Goal: Transaction & Acquisition: Purchase product/service

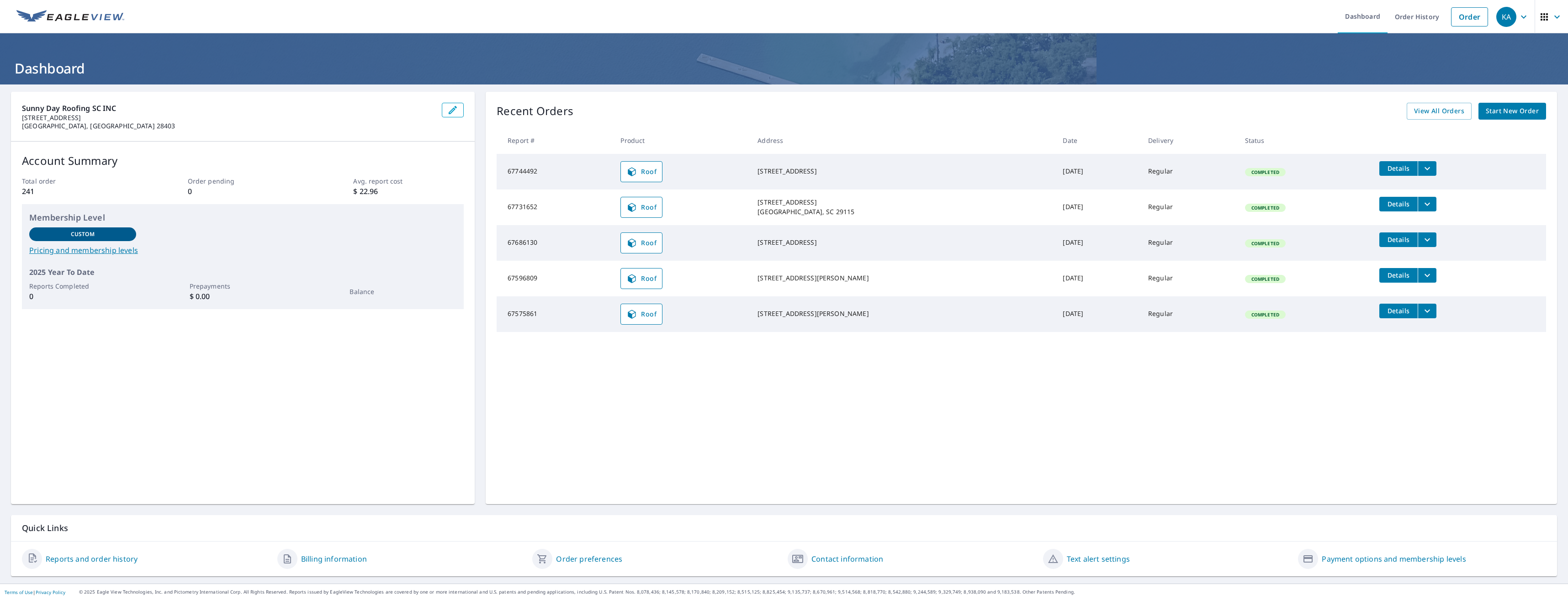
click at [1502, 113] on span "Start New Order" at bounding box center [1512, 111] width 53 height 12
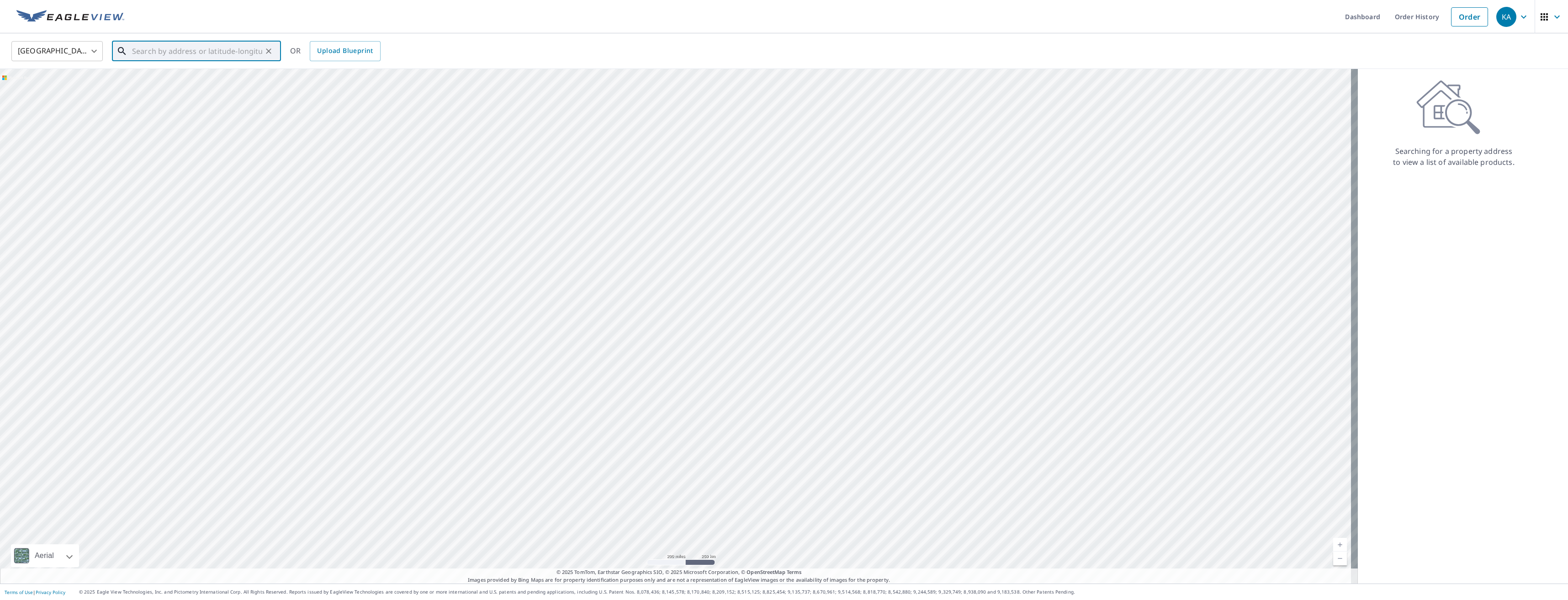
click at [196, 55] on input "text" at bounding box center [197, 51] width 130 height 26
click at [224, 77] on span "[STREET_ADDRESS]" at bounding box center [202, 78] width 144 height 11
type input "[STREET_ADDRESS]"
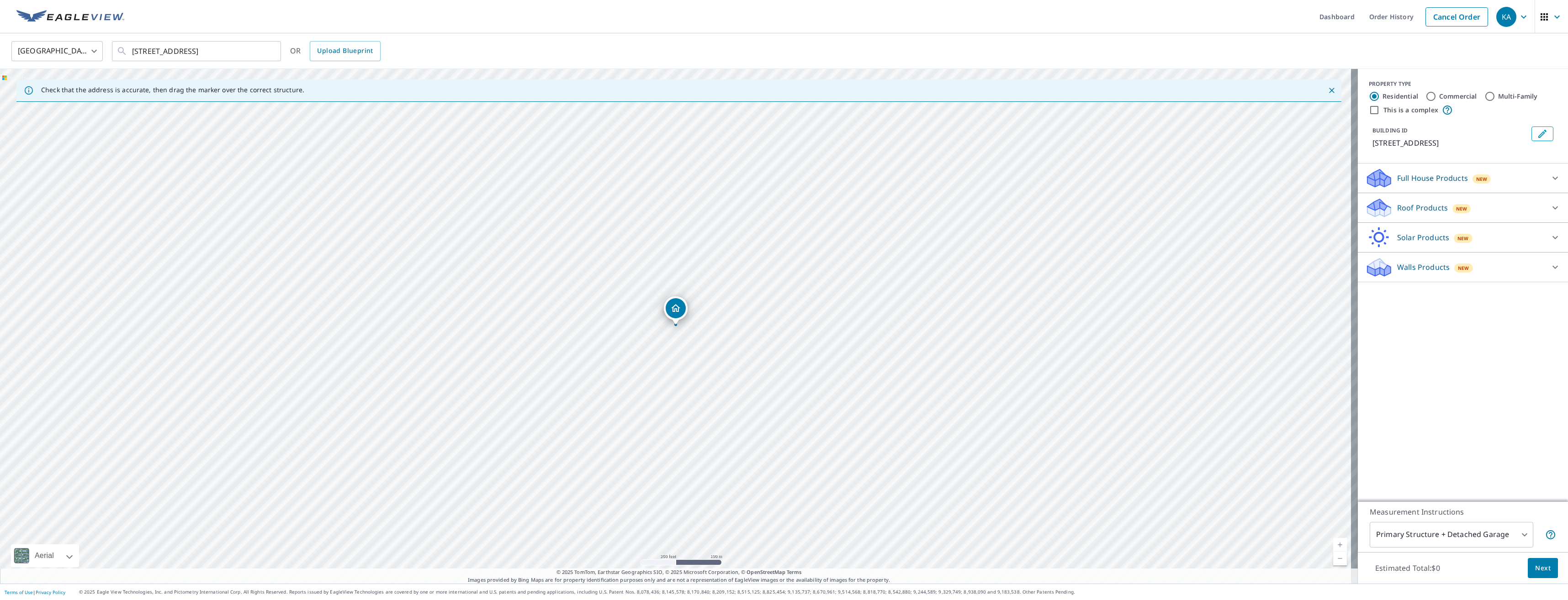
click at [1440, 95] on label "Commercial" at bounding box center [1458, 96] width 38 height 9
click at [1437, 95] on input "Commercial" at bounding box center [1431, 96] width 11 height 11
radio input "true"
type input "4"
click at [1410, 184] on p "Roof Products" at bounding box center [1422, 178] width 51 height 11
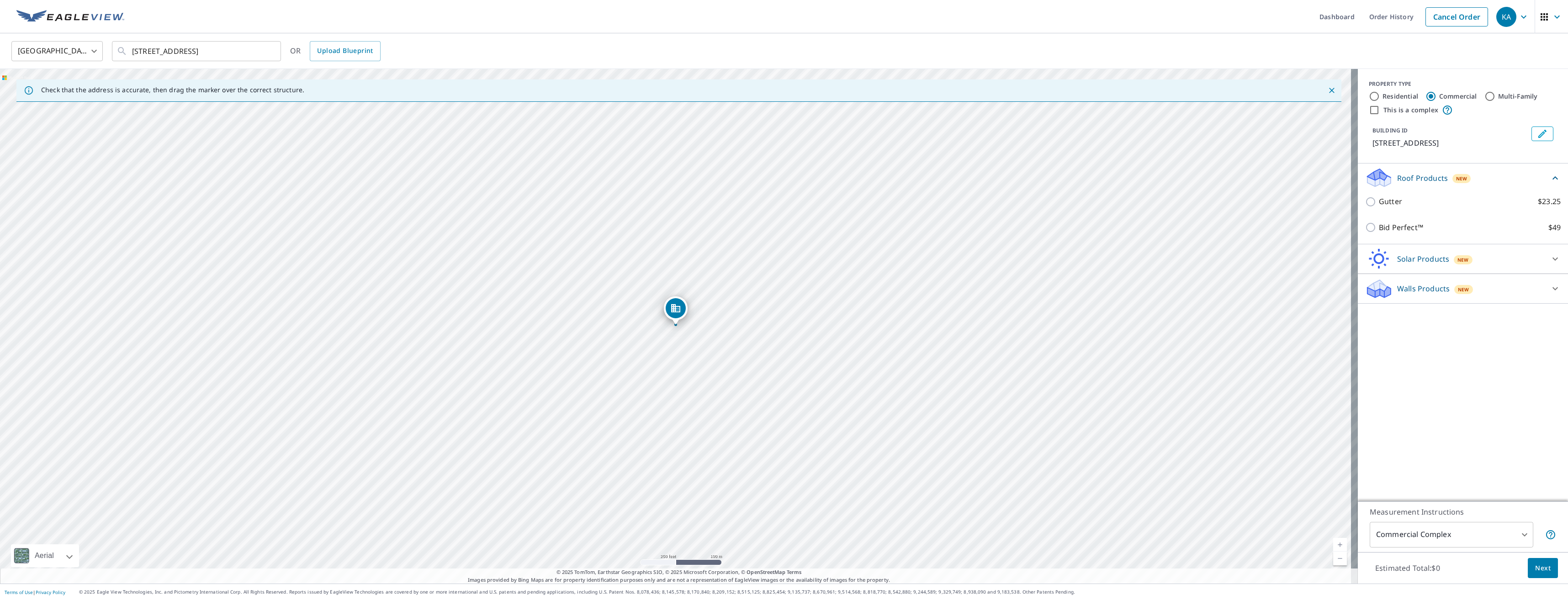
click at [1535, 567] on span "Next" at bounding box center [1543, 568] width 16 height 12
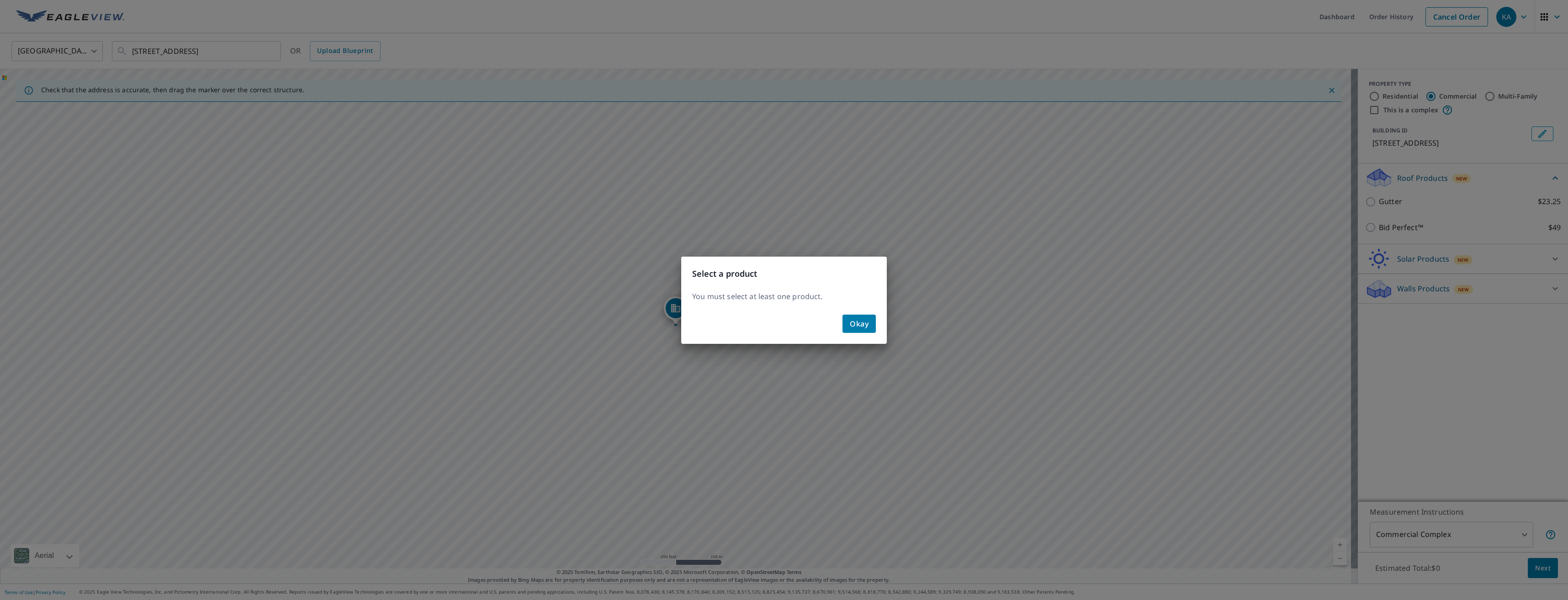
click at [852, 326] on span "Okay" at bounding box center [859, 324] width 19 height 13
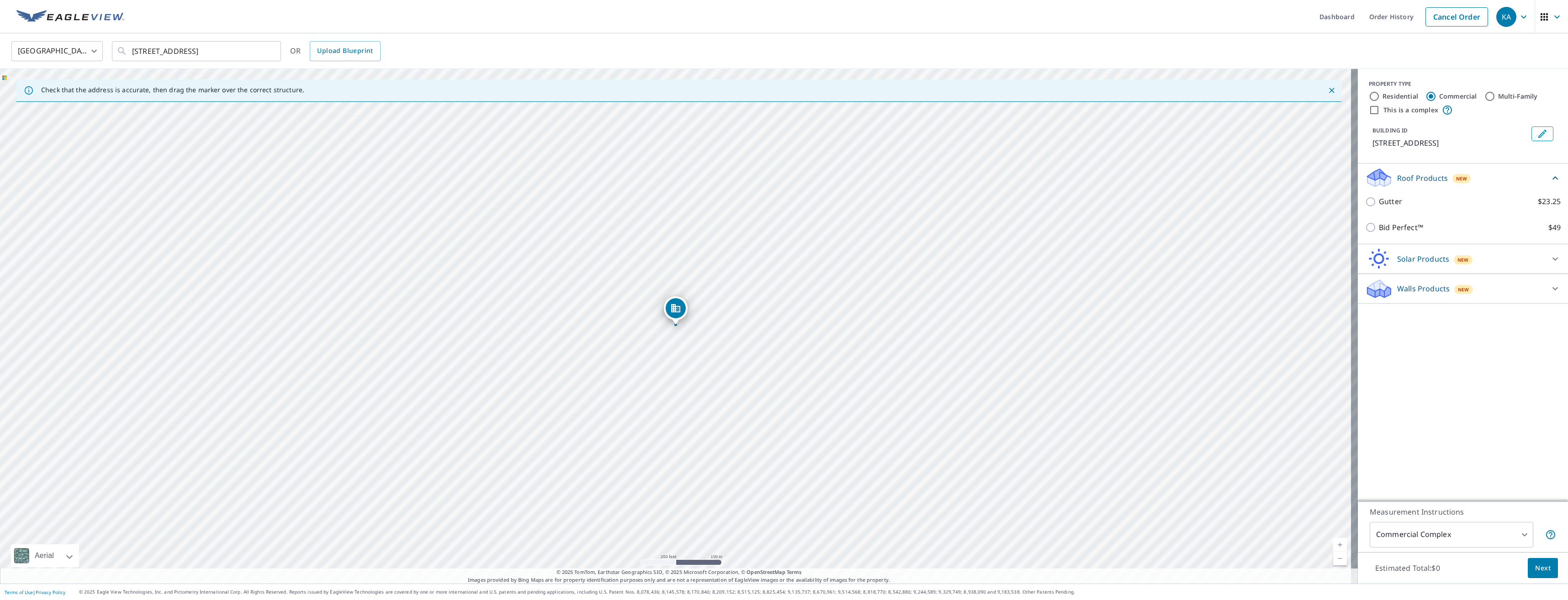
click at [1402, 96] on label "Residential" at bounding box center [1400, 96] width 36 height 9
click at [1380, 96] on input "Residential" at bounding box center [1374, 96] width 11 height 11
radio input "true"
type input "1"
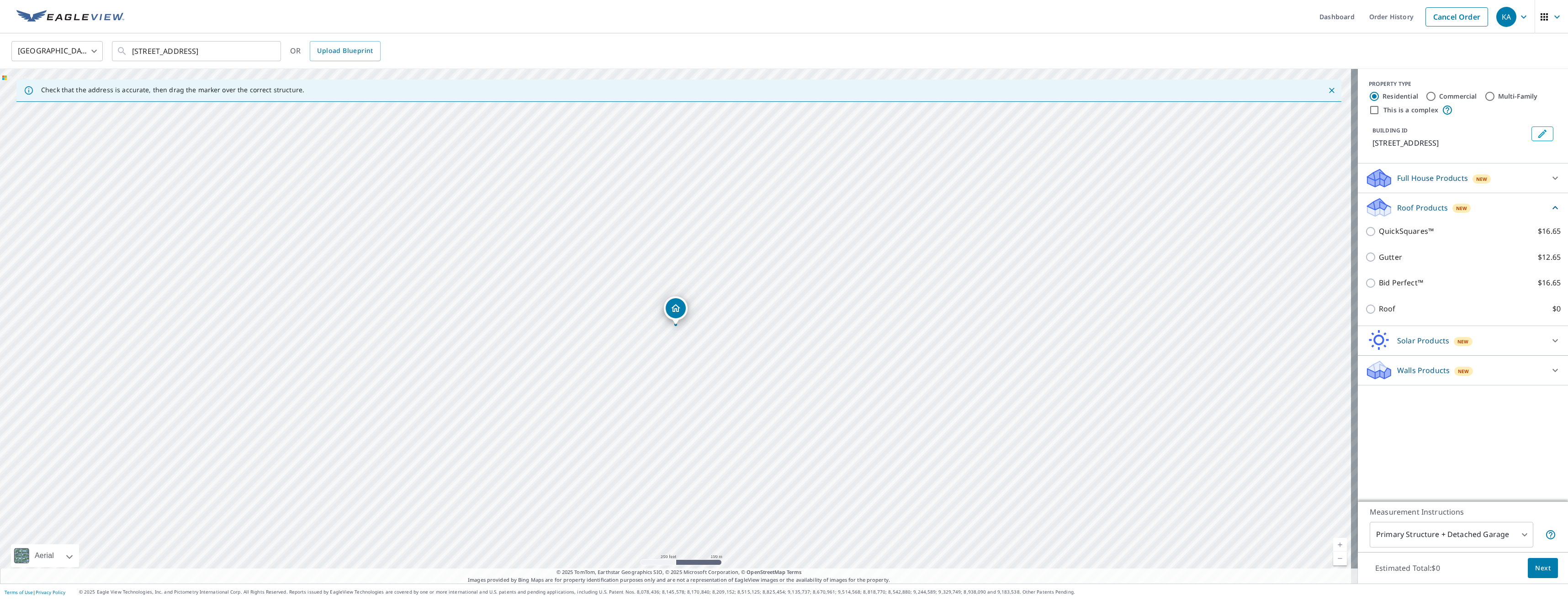
click at [1482, 189] on div "Full House Products New" at bounding box center [1455, 178] width 179 height 21
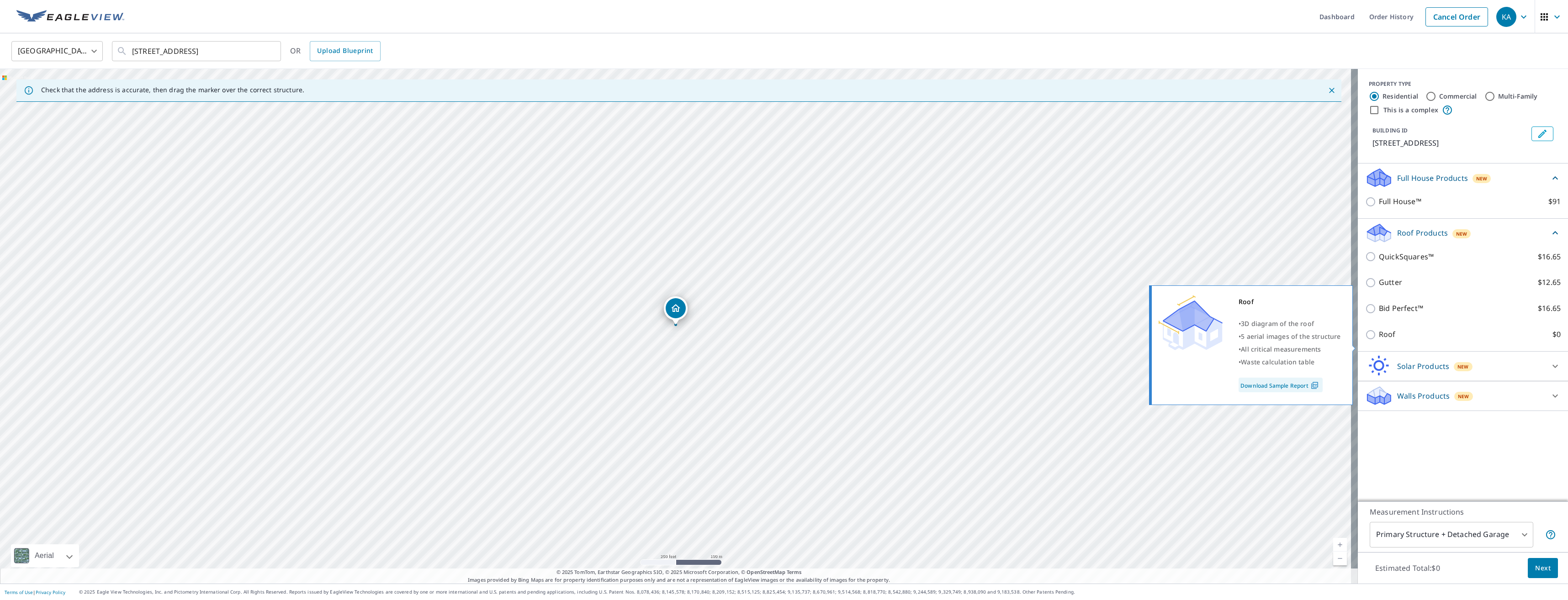
click at [1382, 340] on p "Roof" at bounding box center [1387, 334] width 17 height 12
click at [1379, 340] on input "Roof $0" at bounding box center [1372, 335] width 14 height 11
checkbox input "true"
type input "3"
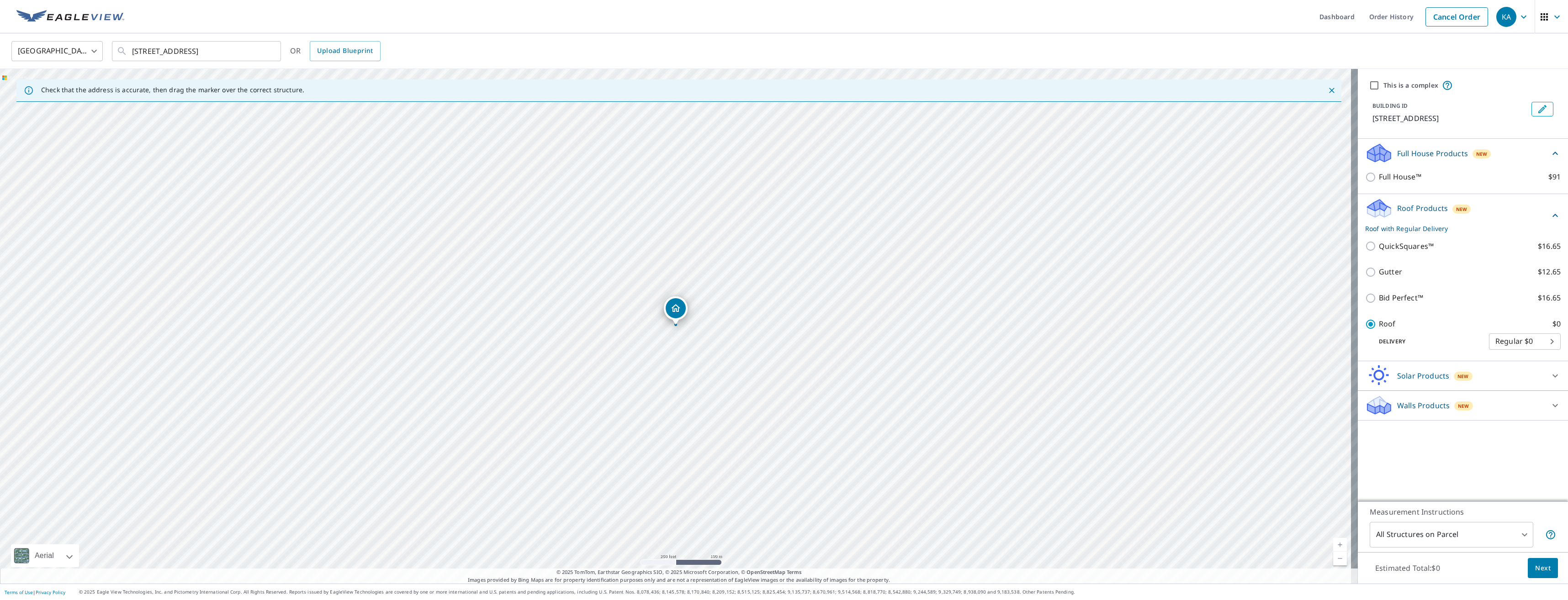
click at [1404, 89] on label "This is a complex" at bounding box center [1411, 85] width 55 height 9
click at [1380, 89] on input "This is a complex" at bounding box center [1374, 85] width 11 height 11
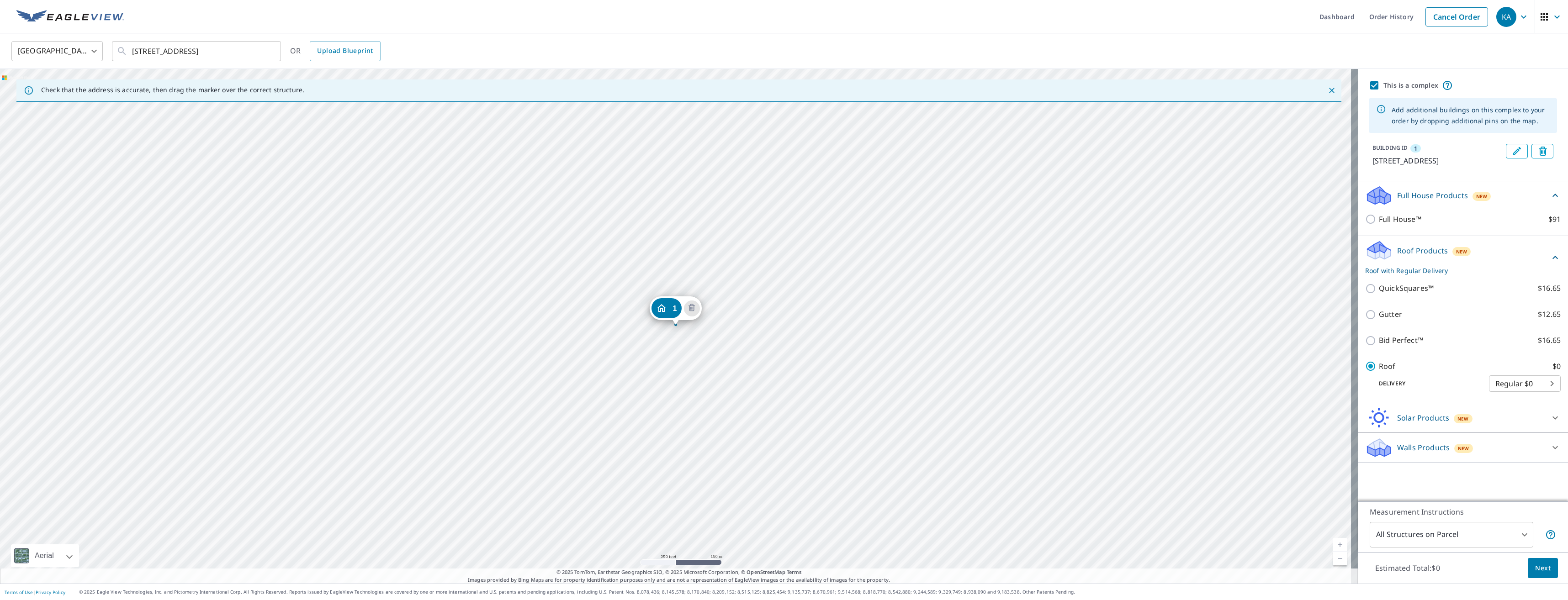
click at [1394, 89] on label "This is a complex" at bounding box center [1411, 85] width 55 height 9
click at [1380, 89] on input "This is a complex" at bounding box center [1374, 85] width 11 height 11
checkbox input "false"
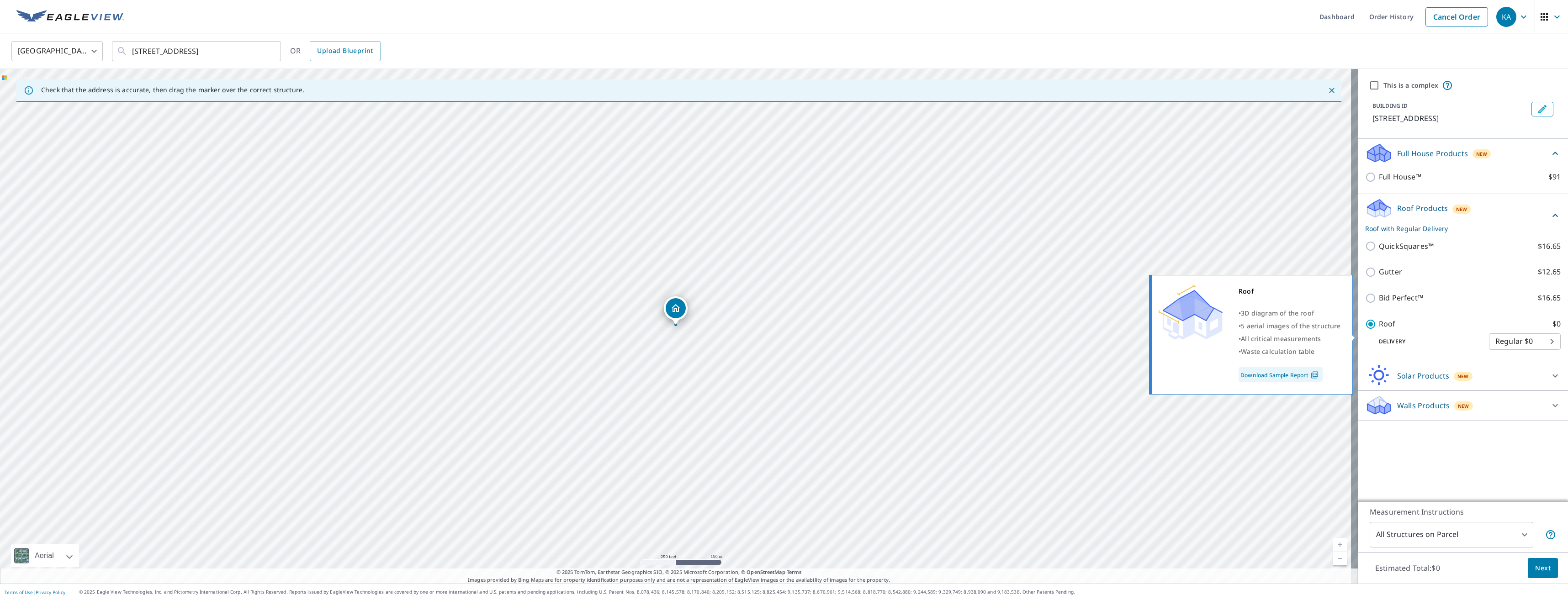
click at [1369, 330] on input "Roof $0" at bounding box center [1372, 324] width 14 height 11
checkbox input "false"
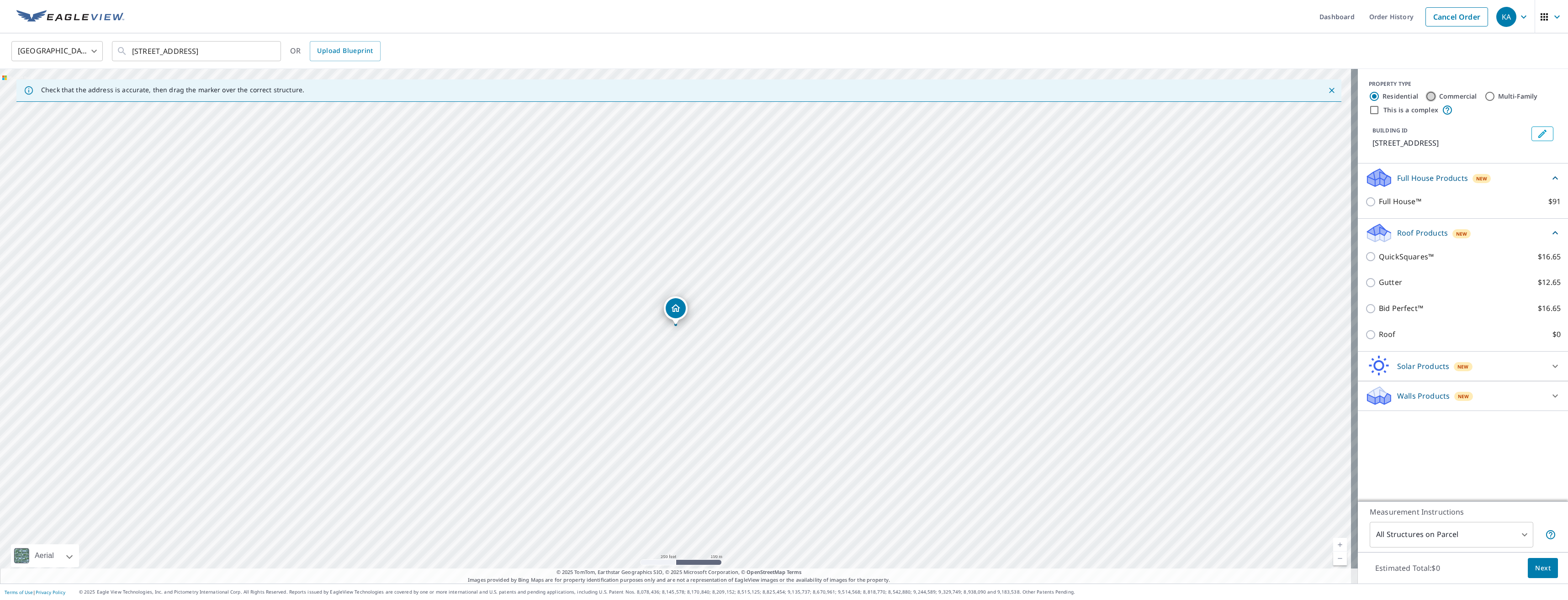
click at [1427, 94] on input "Commercial" at bounding box center [1431, 96] width 11 height 11
radio input "true"
type input "4"
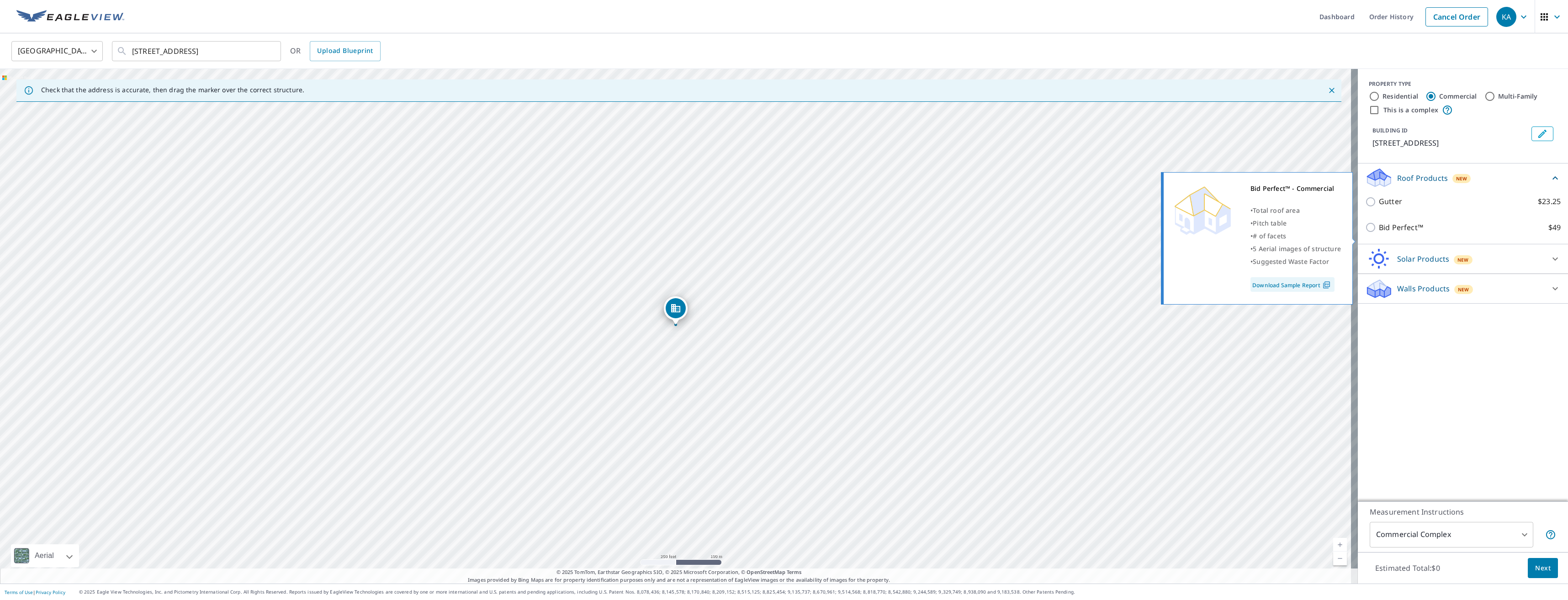
click at [1379, 234] on p "Bid Perfect™" at bounding box center [1401, 228] width 44 height 12
click at [1379, 233] on input "Bid Perfect™ $49" at bounding box center [1372, 228] width 14 height 11
checkbox input "true"
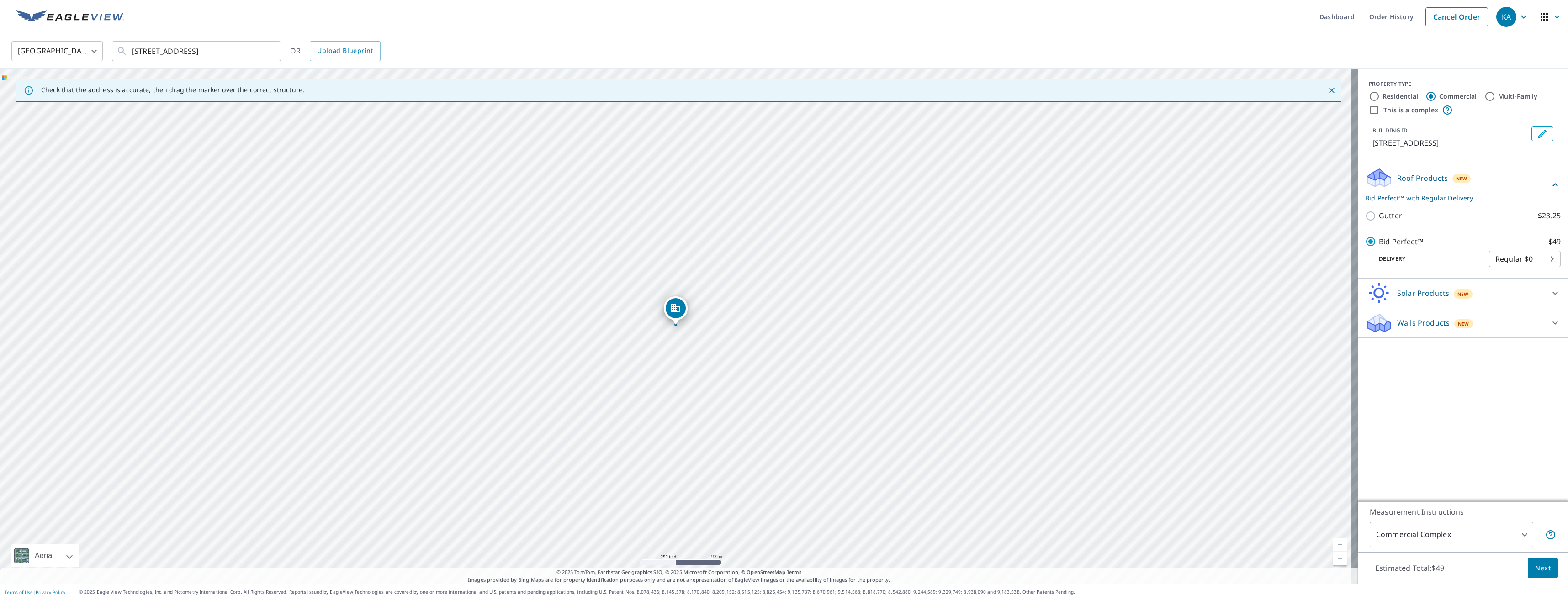
click at [1496, 272] on body "KA KA Dashboard Order History Cancel Order KA [GEOGRAPHIC_DATA] [GEOGRAPHIC_DAT…" at bounding box center [784, 300] width 1568 height 600
click at [1496, 272] on li "Regular $0" at bounding box center [1518, 270] width 72 height 16
drag, startPoint x: 671, startPoint y: 307, endPoint x: 681, endPoint y: 271, distance: 37.4
click at [637, 357] on div "[STREET_ADDRESS]" at bounding box center [679, 326] width 1358 height 515
click at [643, 349] on div "[STREET_ADDRESS]" at bounding box center [679, 326] width 1358 height 515
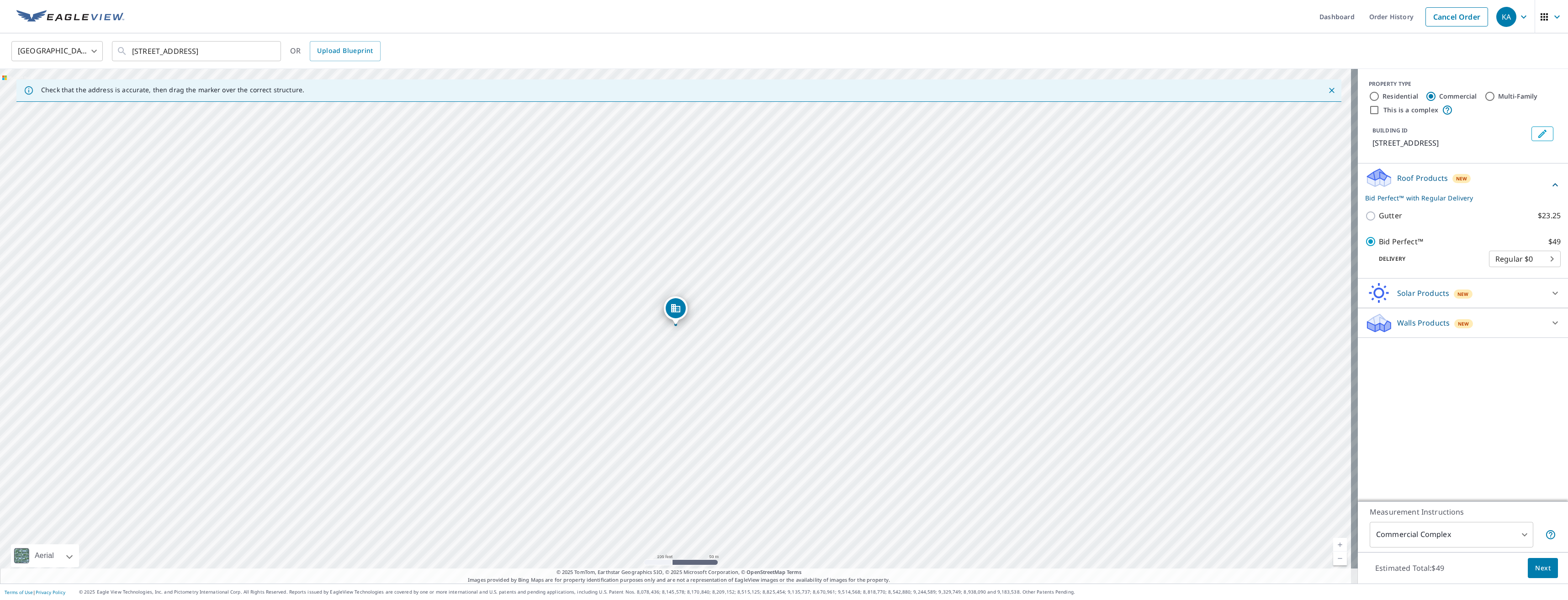
drag, startPoint x: 673, startPoint y: 314, endPoint x: 644, endPoint y: 338, distance: 37.6
drag, startPoint x: 685, startPoint y: 303, endPoint x: 673, endPoint y: 312, distance: 15.0
click at [1398, 110] on label "This is a complex" at bounding box center [1411, 110] width 55 height 9
click at [1380, 110] on input "This is a complex" at bounding box center [1374, 110] width 11 height 11
checkbox input "true"
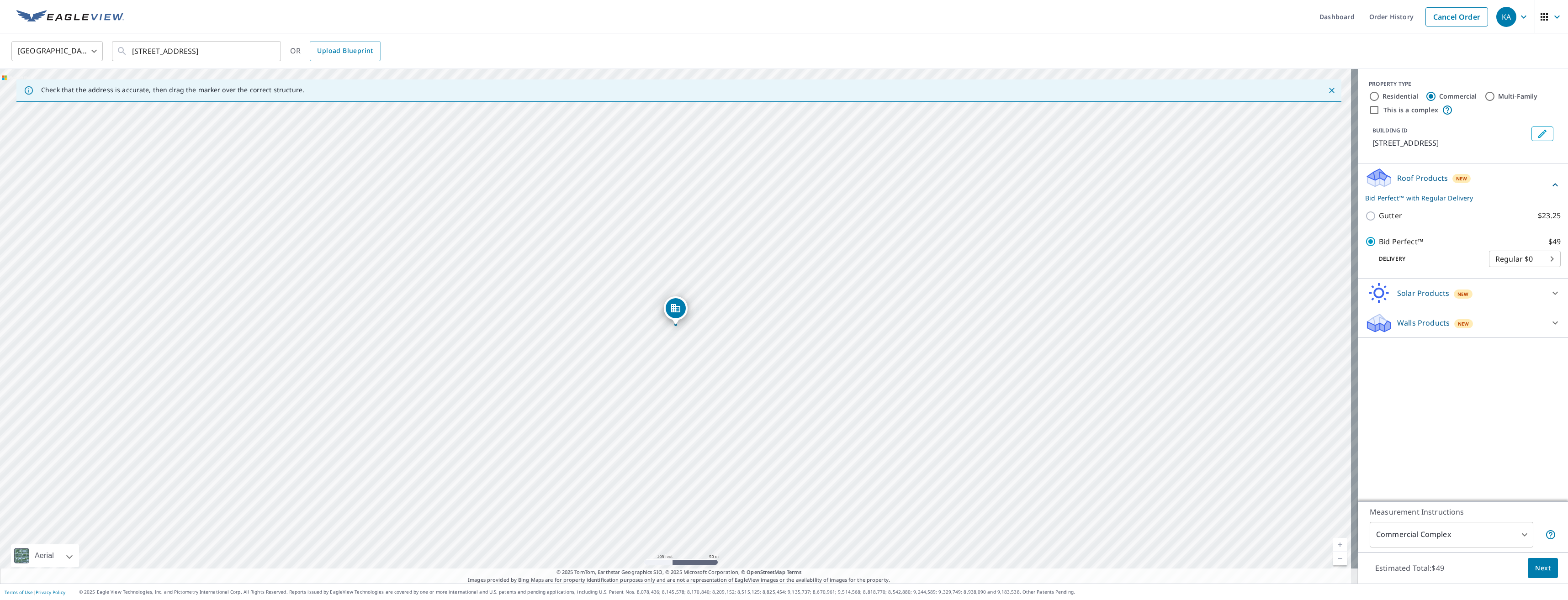
checkbox input "false"
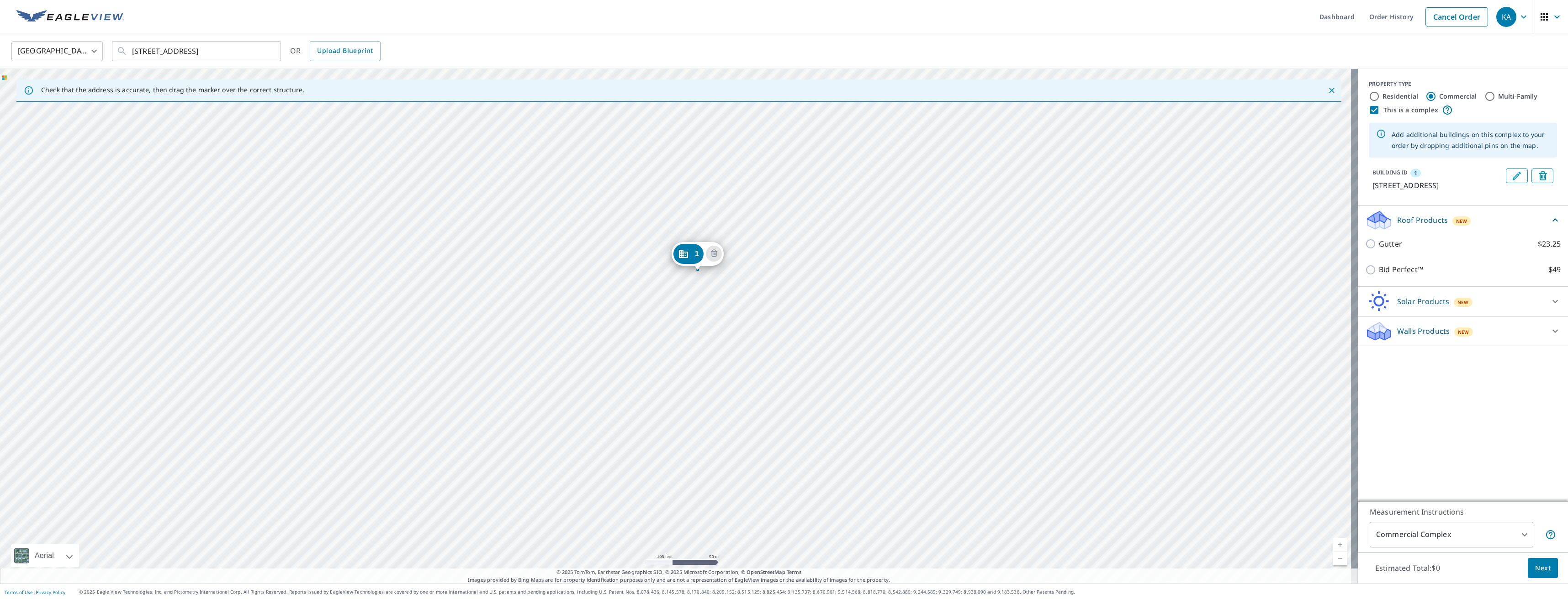
drag, startPoint x: 682, startPoint y: 304, endPoint x: 704, endPoint y: 249, distance: 59.2
click at [713, 345] on div "1 [STREET_ADDRESS]" at bounding box center [679, 326] width 1358 height 515
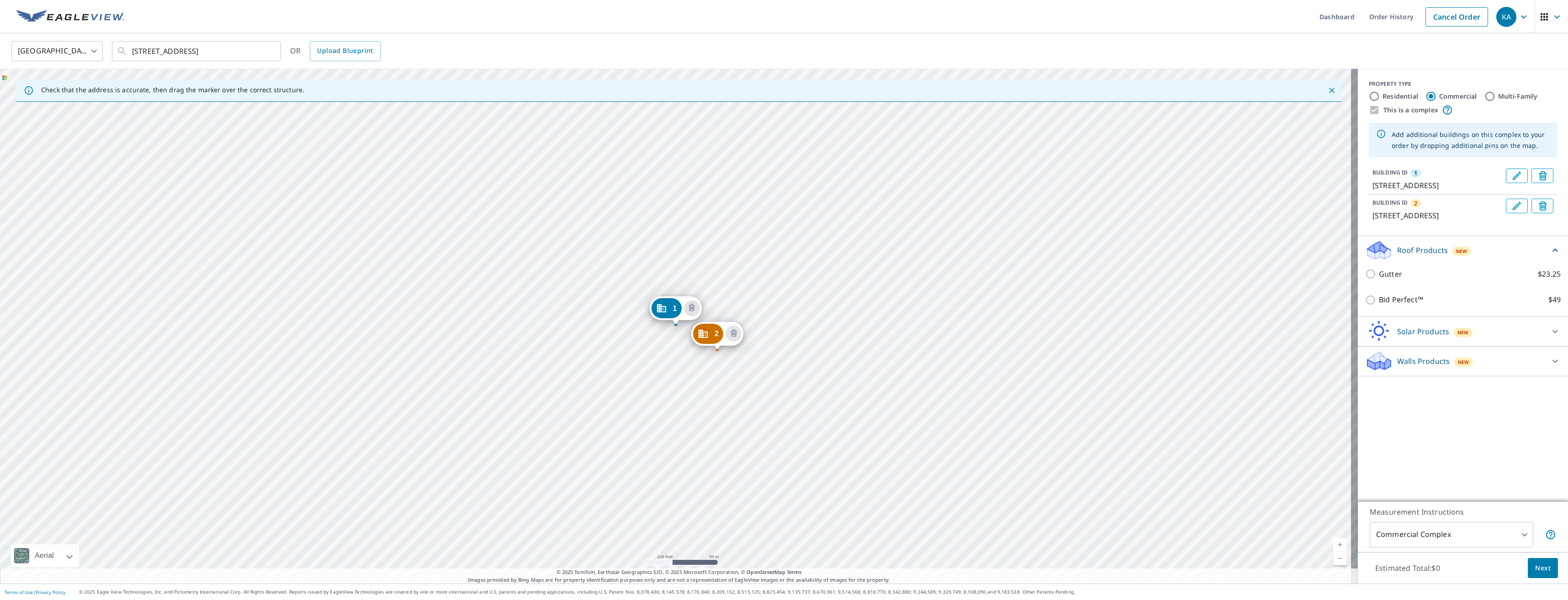
click at [760, 415] on div "2 [STREET_ADDRESS] 1 [STREET_ADDRESS]" at bounding box center [679, 326] width 1358 height 515
click at [759, 415] on div "2 [STREET_ADDRESS] 1 [STREET_ADDRESS]" at bounding box center [679, 326] width 1358 height 515
click at [663, 532] on div "2 [STREET_ADDRESS] 3 [STREET_ADDRESS] 1 [STREET_ADDRESS]" at bounding box center [679, 326] width 1358 height 515
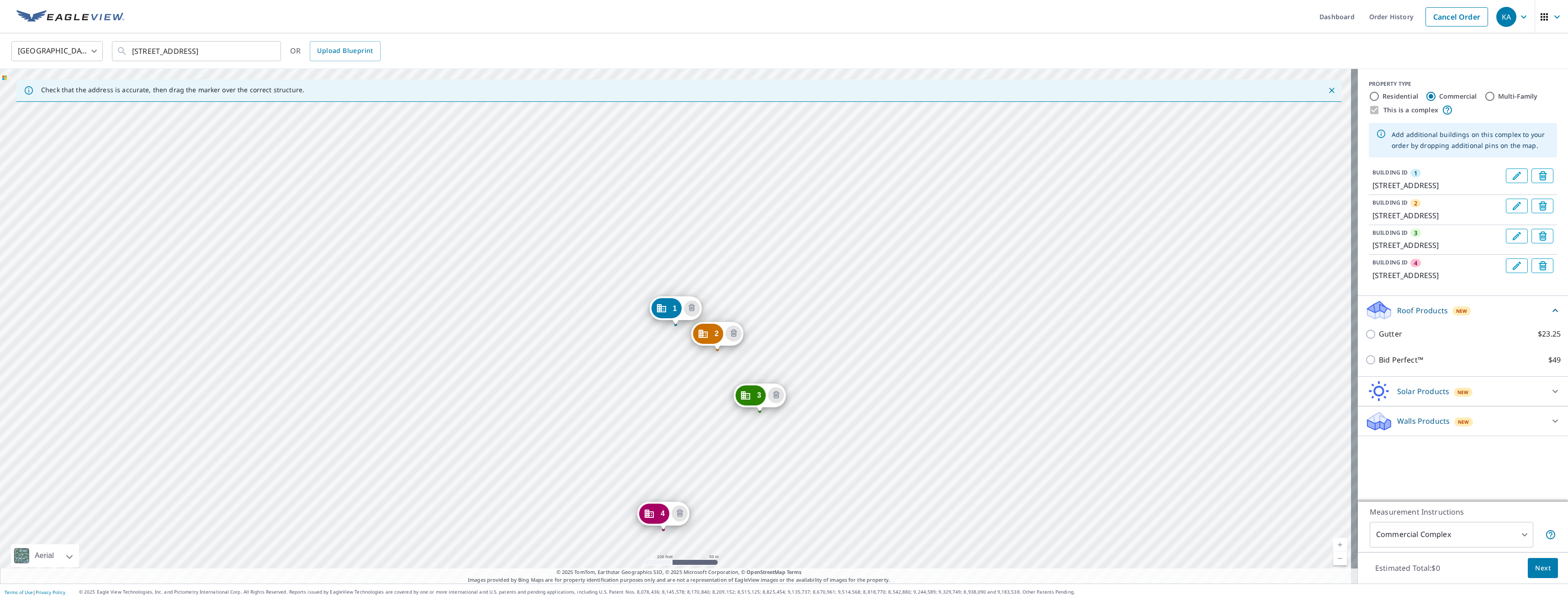
click at [575, 462] on div "2 [STREET_ADDRESS] 3 [STREET_ADDRESS] 4 [STREET_ADDRESS] 1 [STREET_ADDRESS]" at bounding box center [679, 326] width 1358 height 515
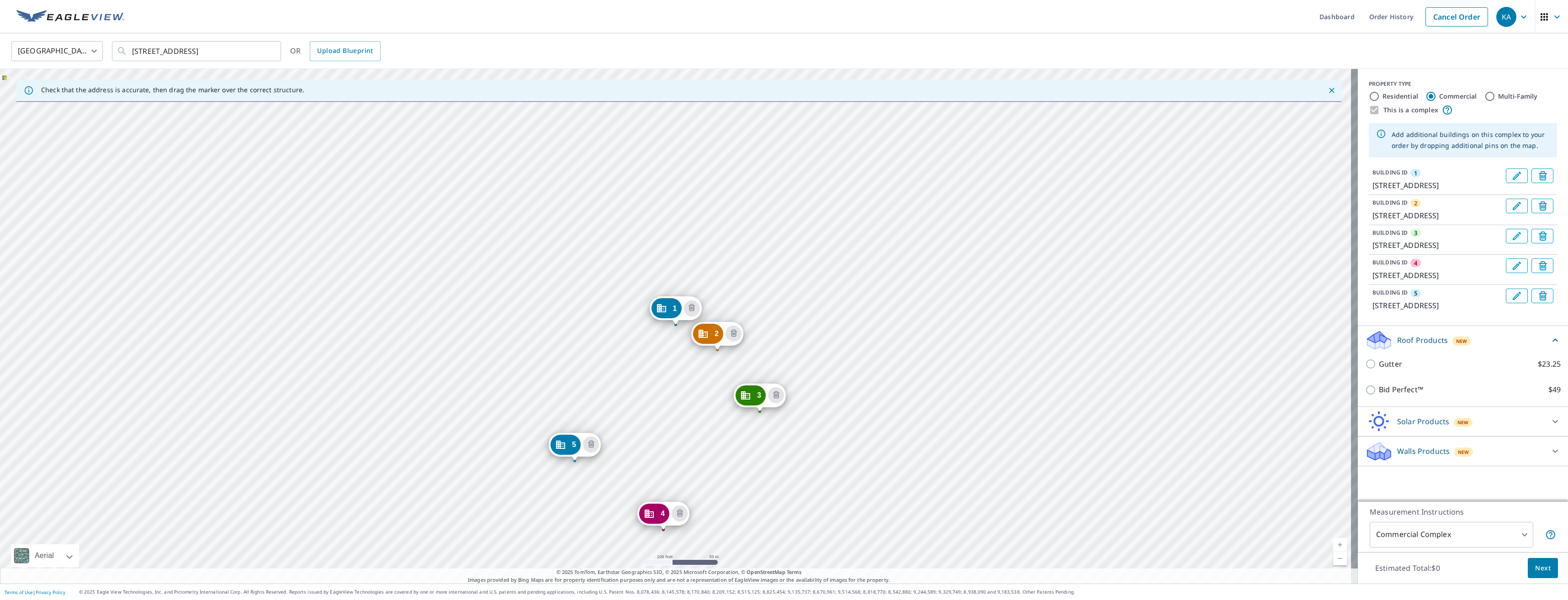
click at [1511, 180] on icon "Edit building 1" at bounding box center [1517, 176] width 11 height 11
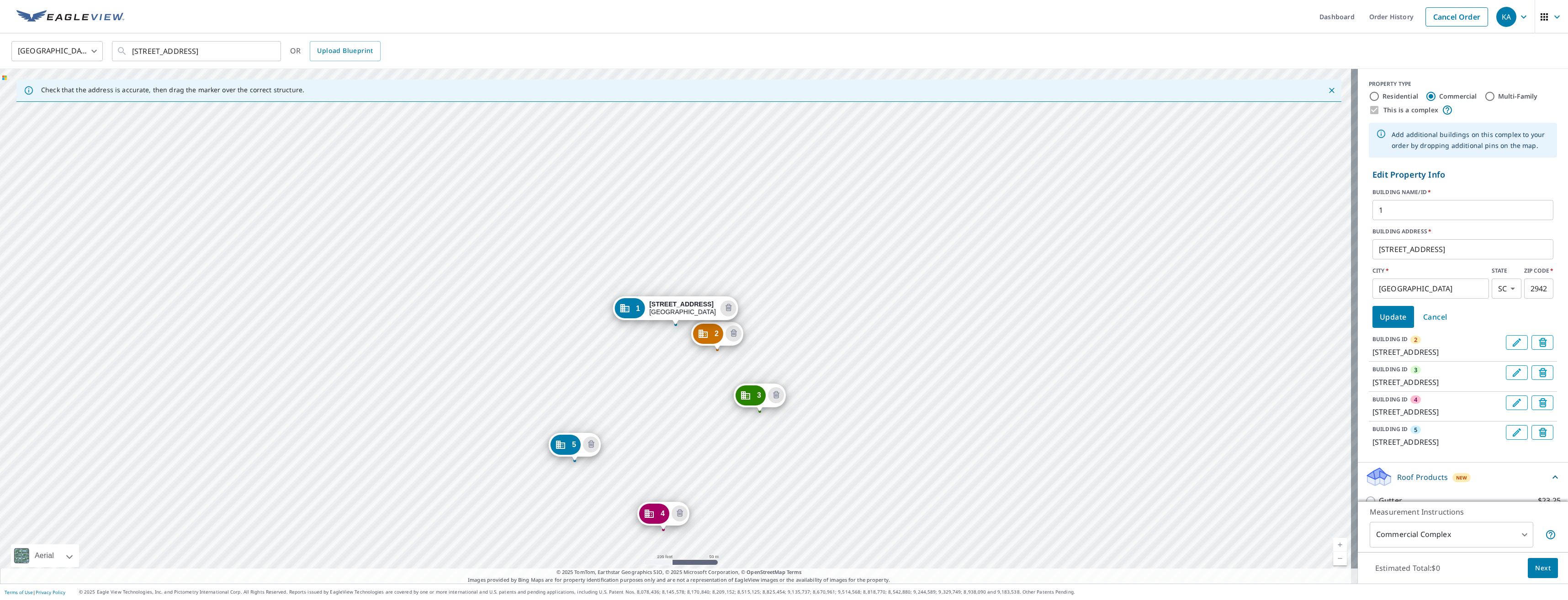
click at [1415, 211] on input "1" at bounding box center [1463, 210] width 181 height 26
type input "300"
click at [1524, 325] on div "Update Cancel" at bounding box center [1463, 317] width 181 height 22
click at [1490, 344] on div "BUILDING ID 2 [STREET_ADDRESS]" at bounding box center [1463, 347] width 188 height 30
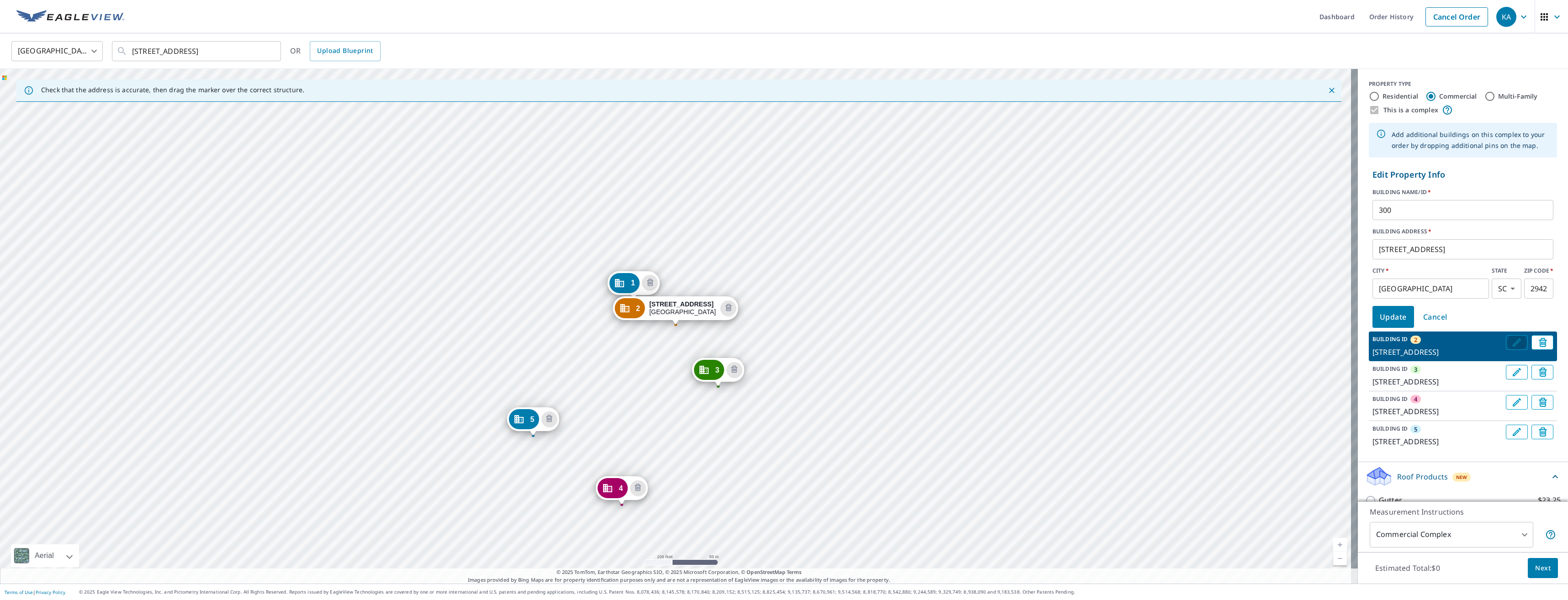
click at [1513, 345] on icon "Edit building 2" at bounding box center [1517, 343] width 9 height 9
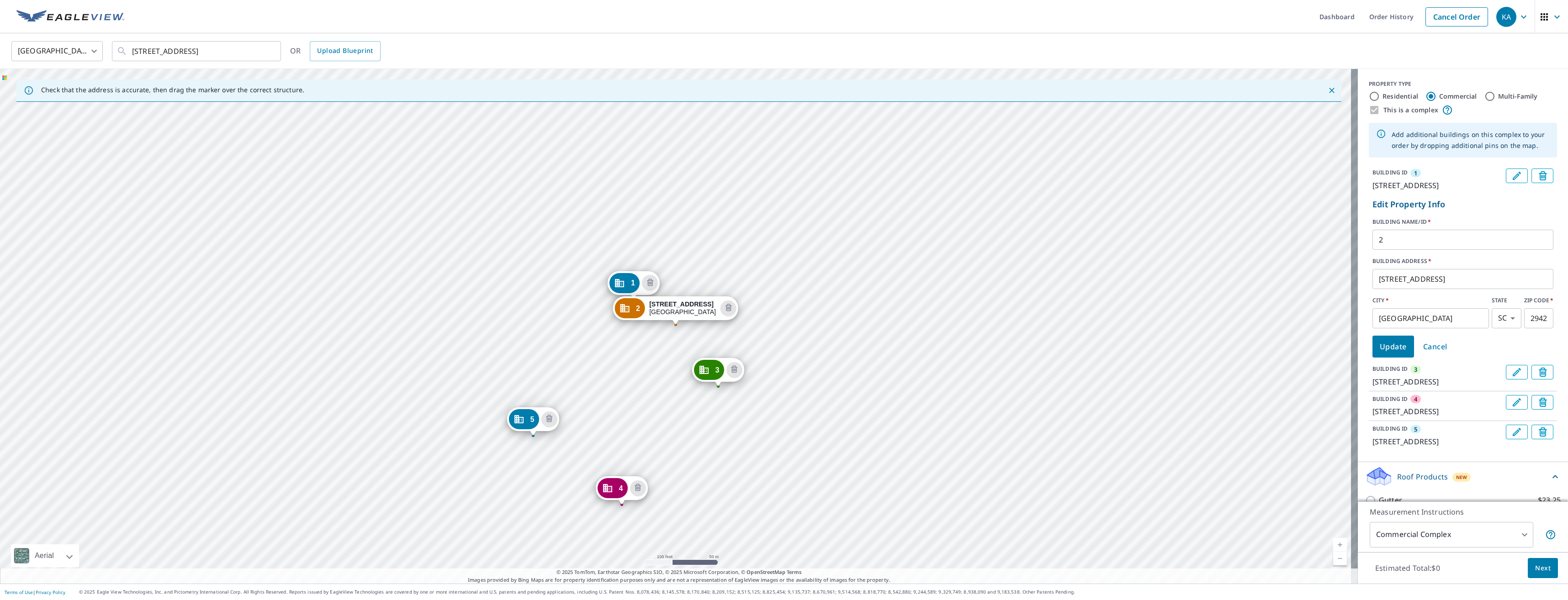
click at [1442, 170] on div "BUILDING ID 1 [STREET_ADDRESS]" at bounding box center [1437, 180] width 130 height 23
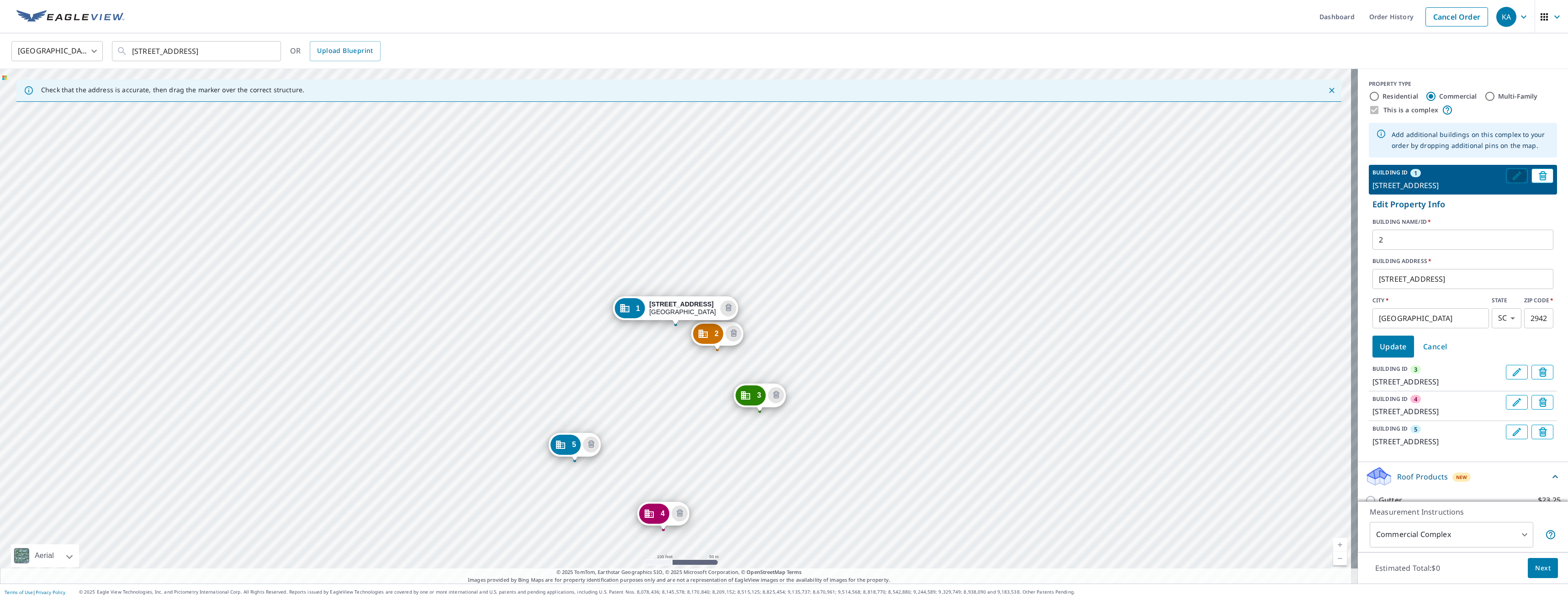
click at [1506, 181] on button "Edit building 1" at bounding box center [1517, 176] width 22 height 15
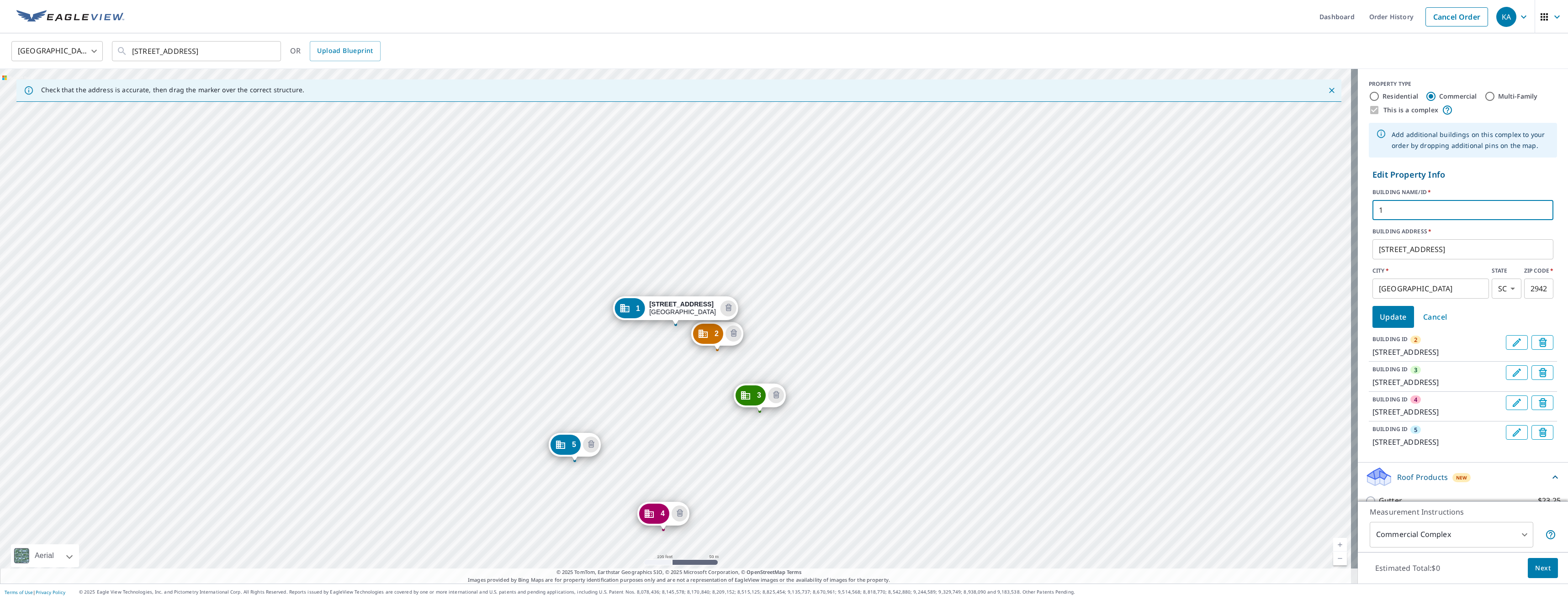
click at [1445, 212] on input "1" at bounding box center [1463, 210] width 181 height 26
type input "300"
click at [1385, 314] on span "Update" at bounding box center [1393, 316] width 27 height 13
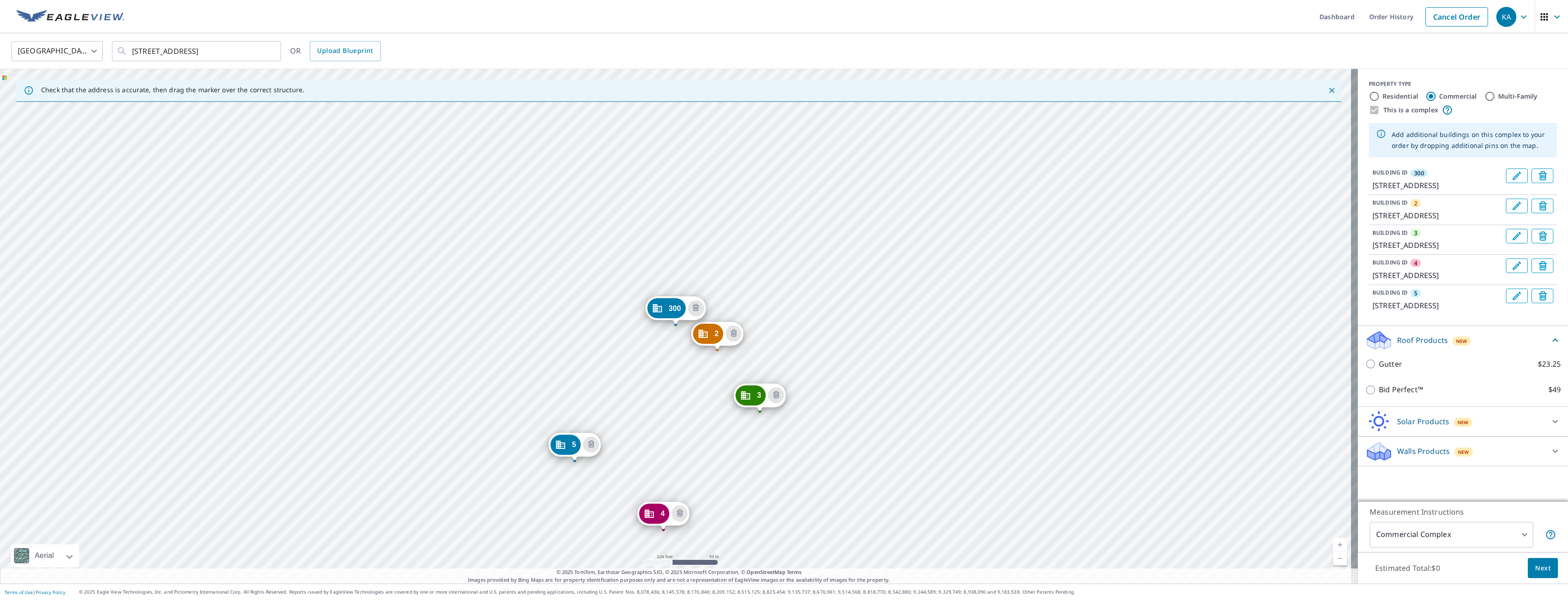
click at [1513, 210] on icon "Edit building 2" at bounding box center [1517, 206] width 9 height 9
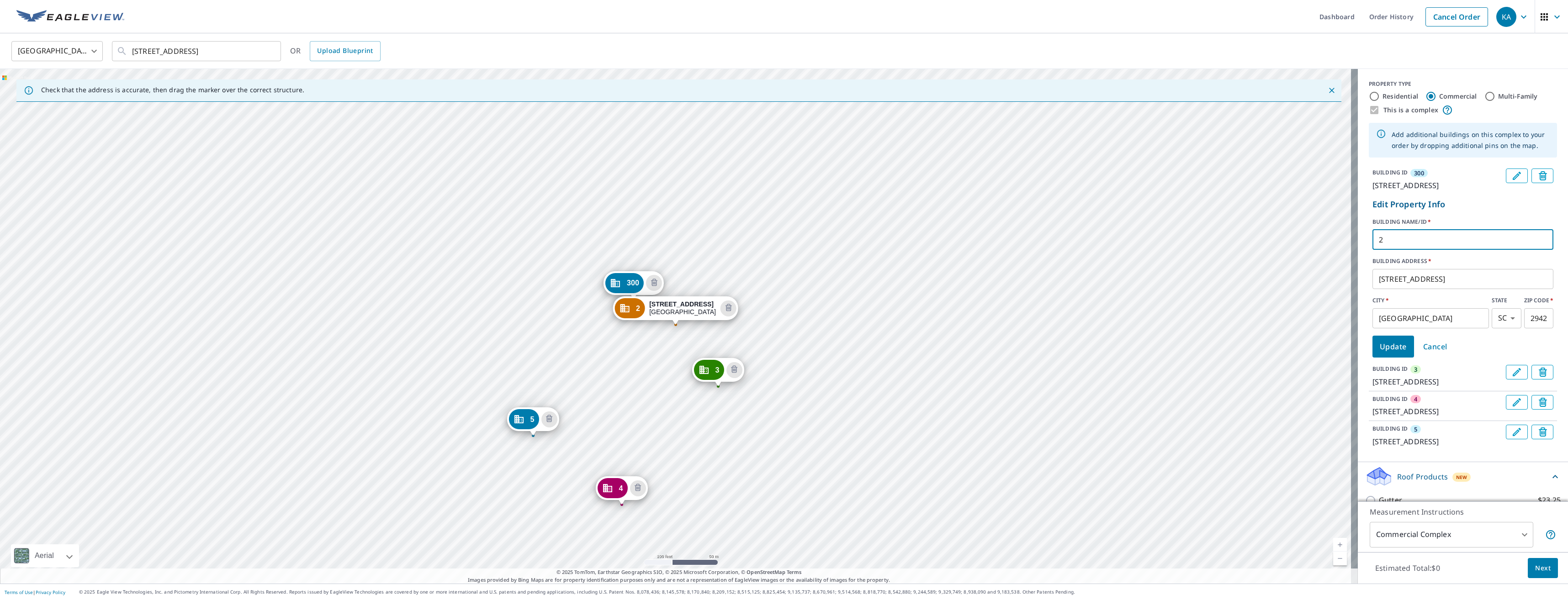
click at [1428, 250] on input "2" at bounding box center [1463, 240] width 181 height 26
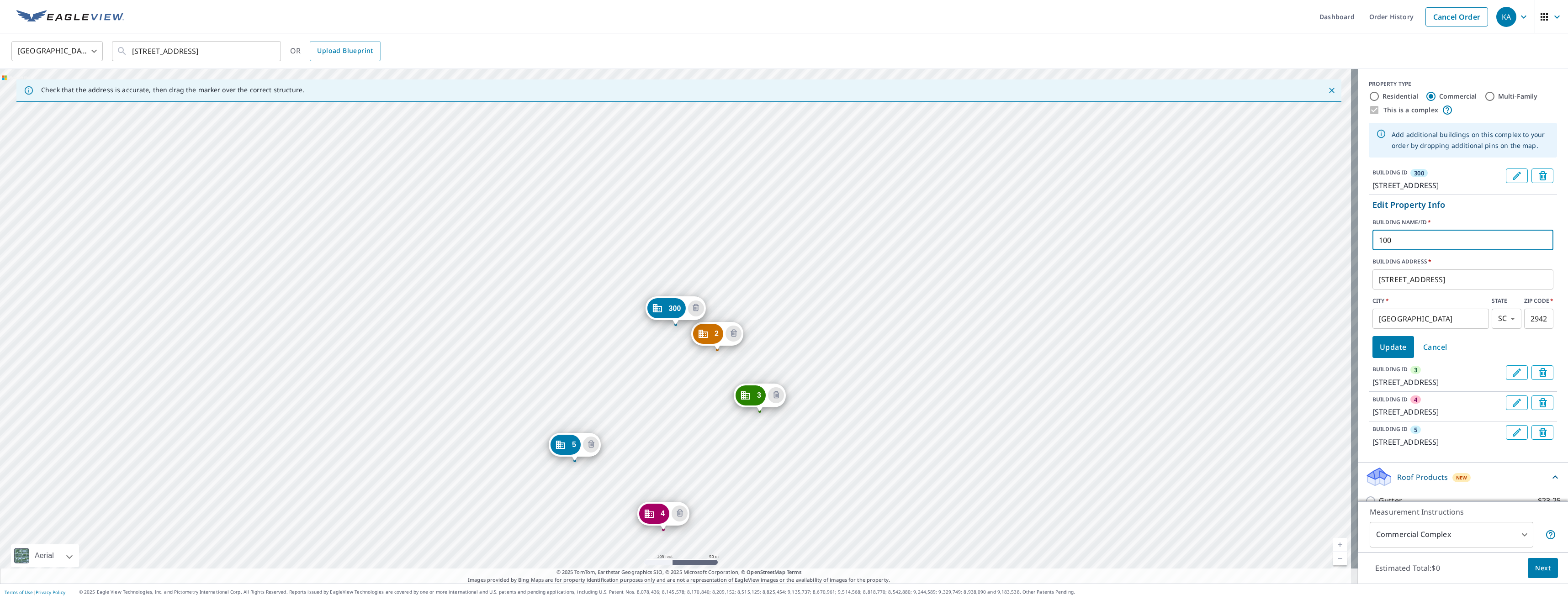
type input "100"
click at [1380, 354] on span "Update" at bounding box center [1393, 347] width 27 height 13
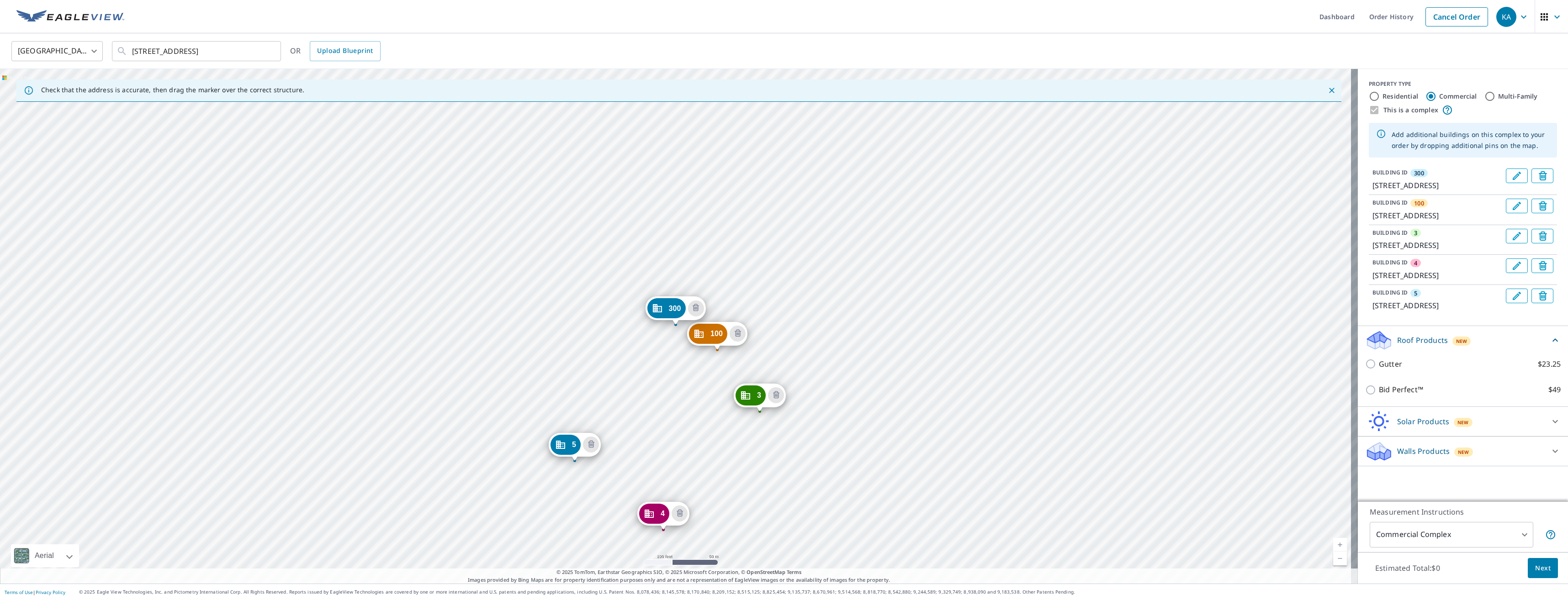
click at [1511, 242] on icon "Edit building 3" at bounding box center [1517, 236] width 11 height 11
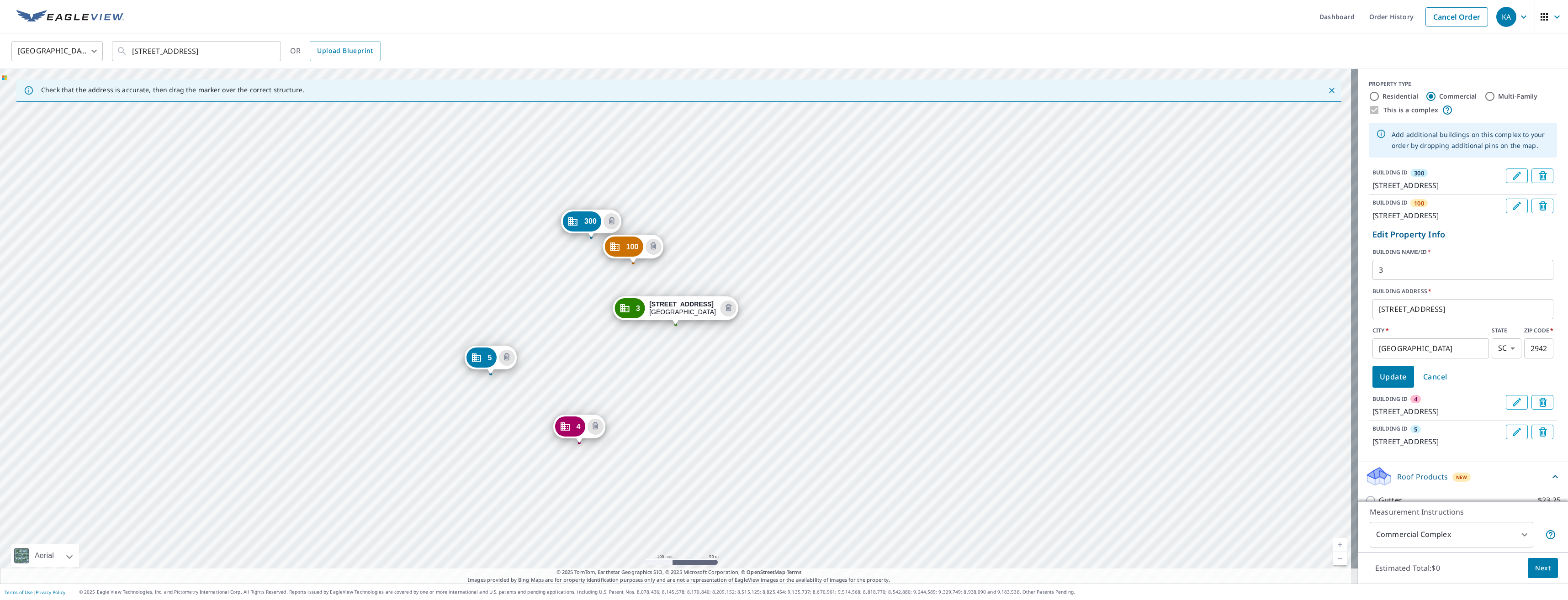
click at [1401, 283] on input "3" at bounding box center [1463, 270] width 181 height 26
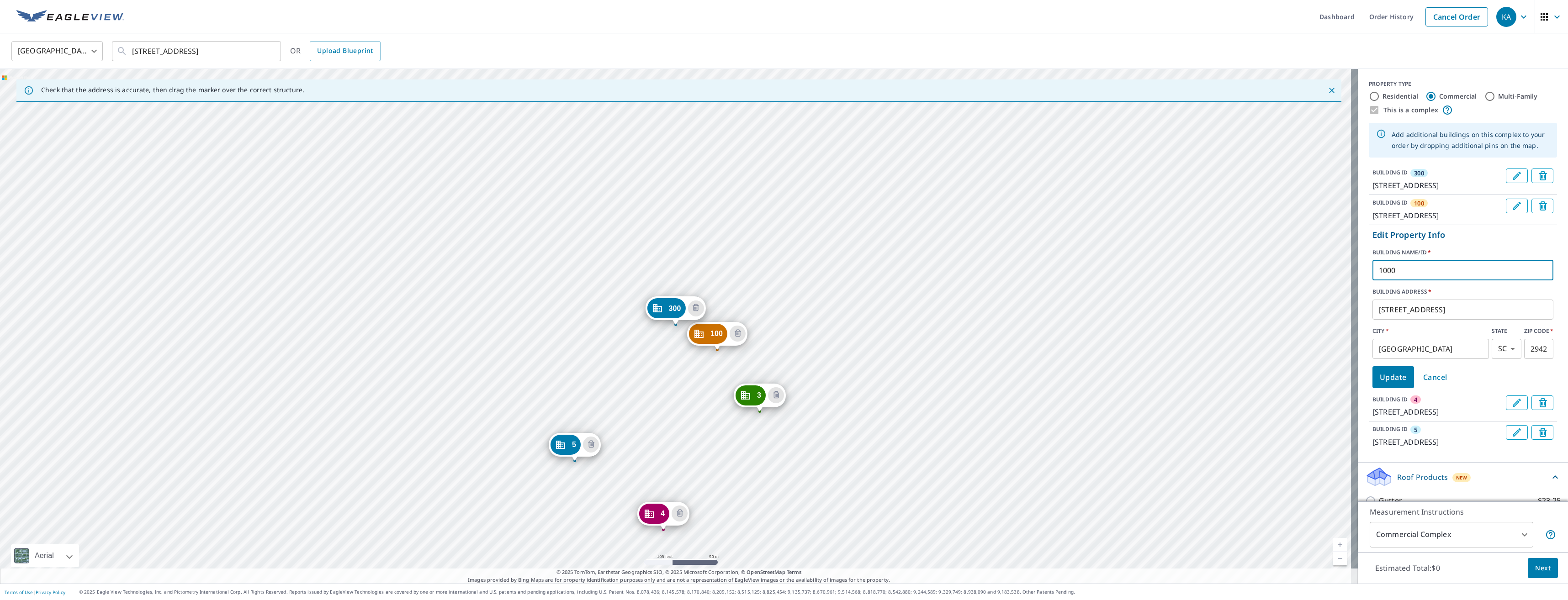
type input "1000"
click at [1400, 388] on button "Update" at bounding box center [1393, 377] width 41 height 22
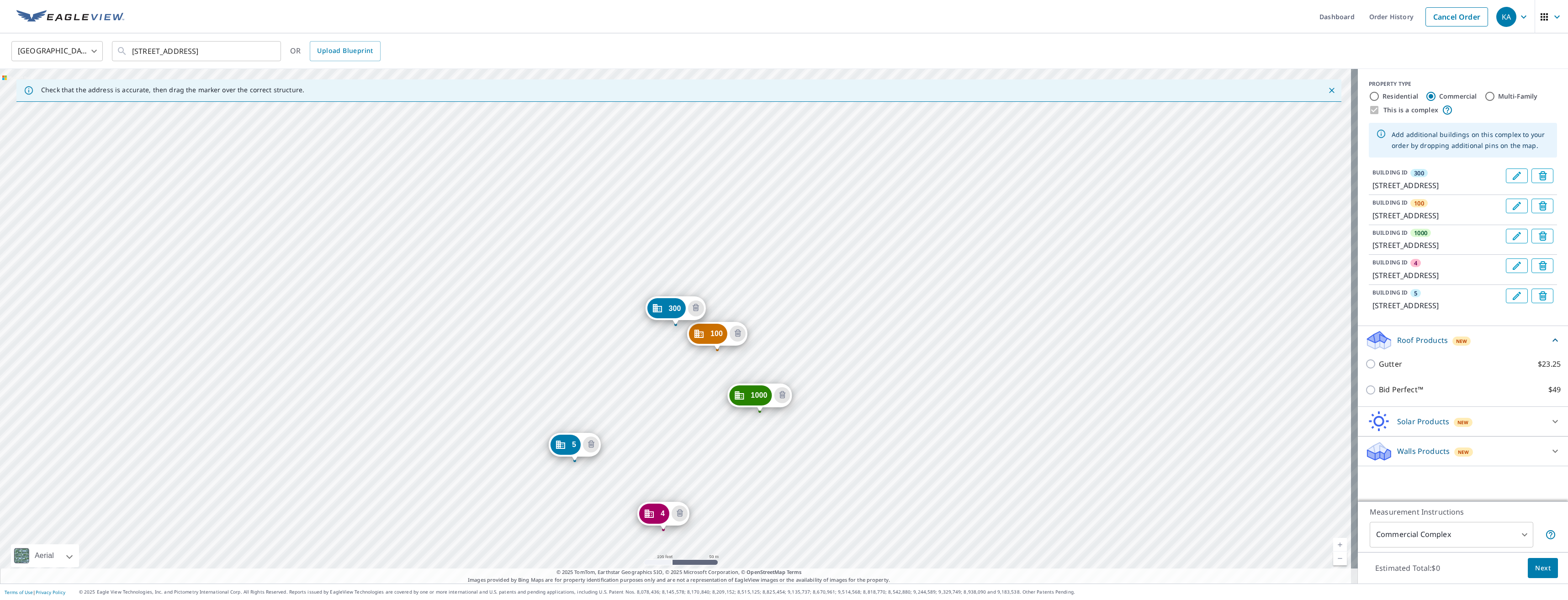
click at [1506, 273] on button "Edit building 4" at bounding box center [1517, 266] width 22 height 15
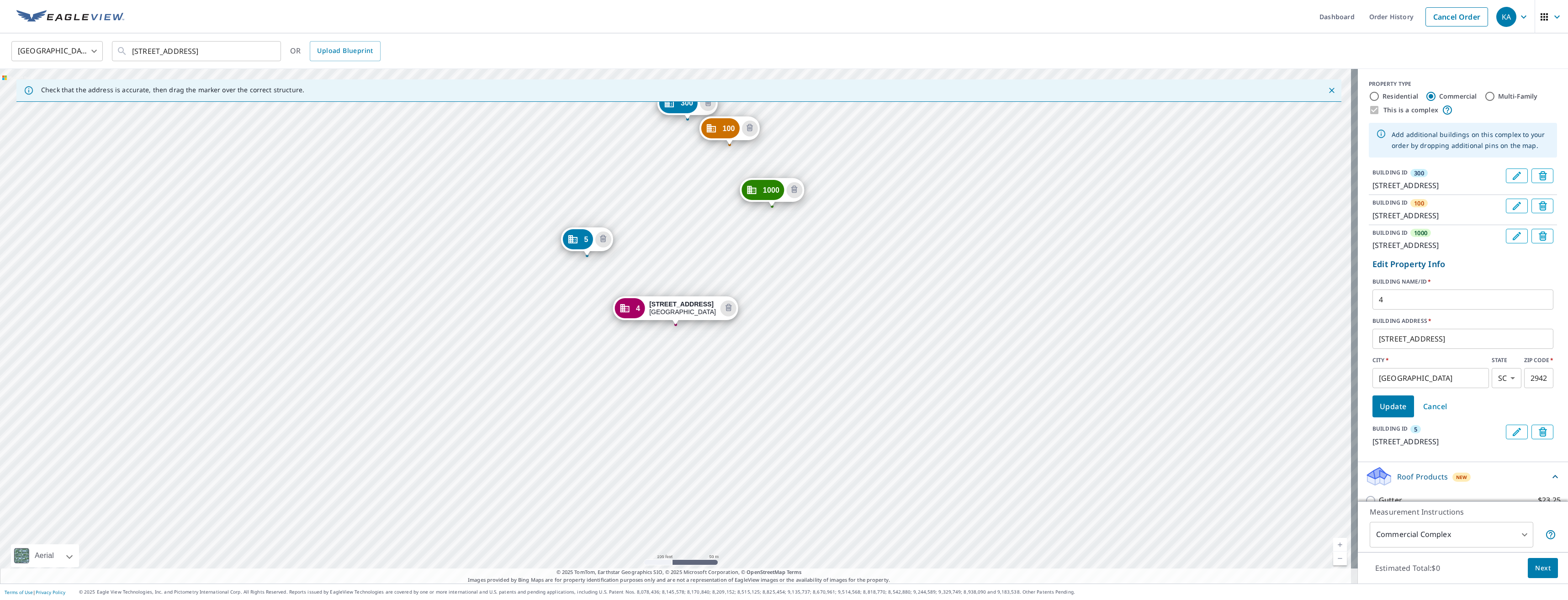
click at [1443, 312] on input "4" at bounding box center [1463, 299] width 181 height 26
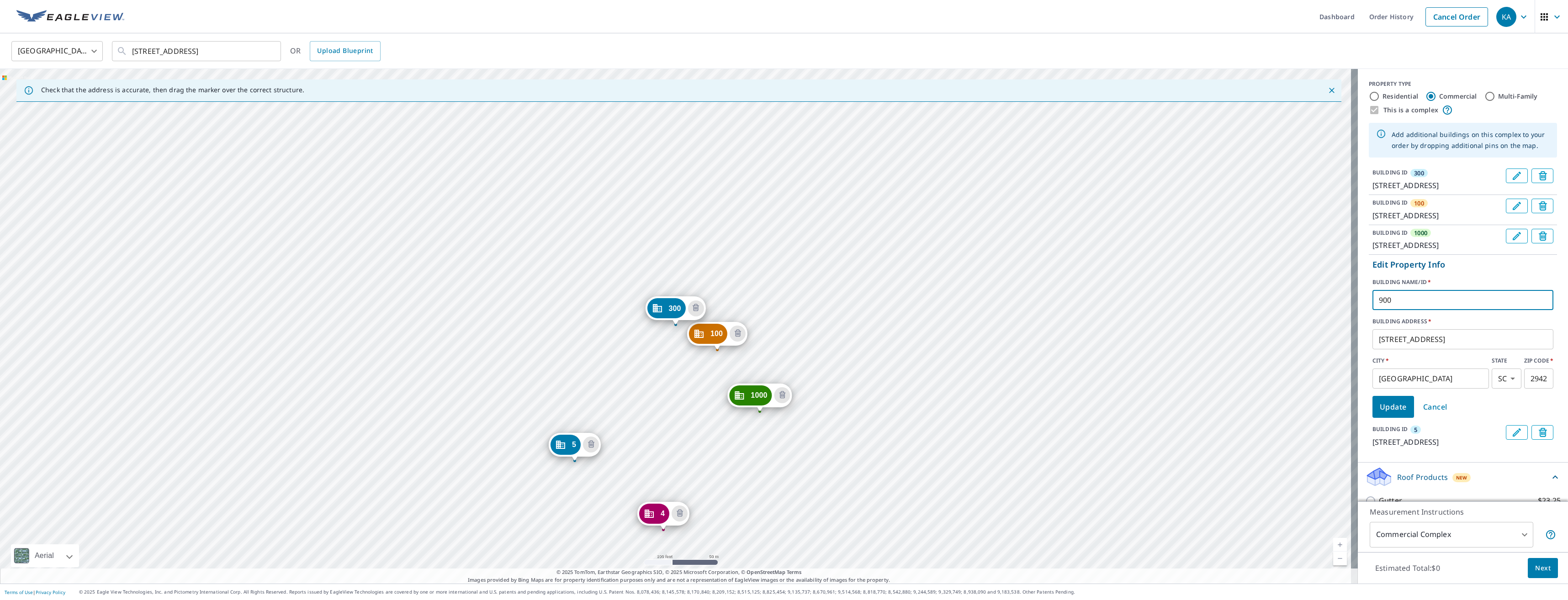
type input "900"
click at [1398, 413] on span "Update" at bounding box center [1393, 406] width 27 height 13
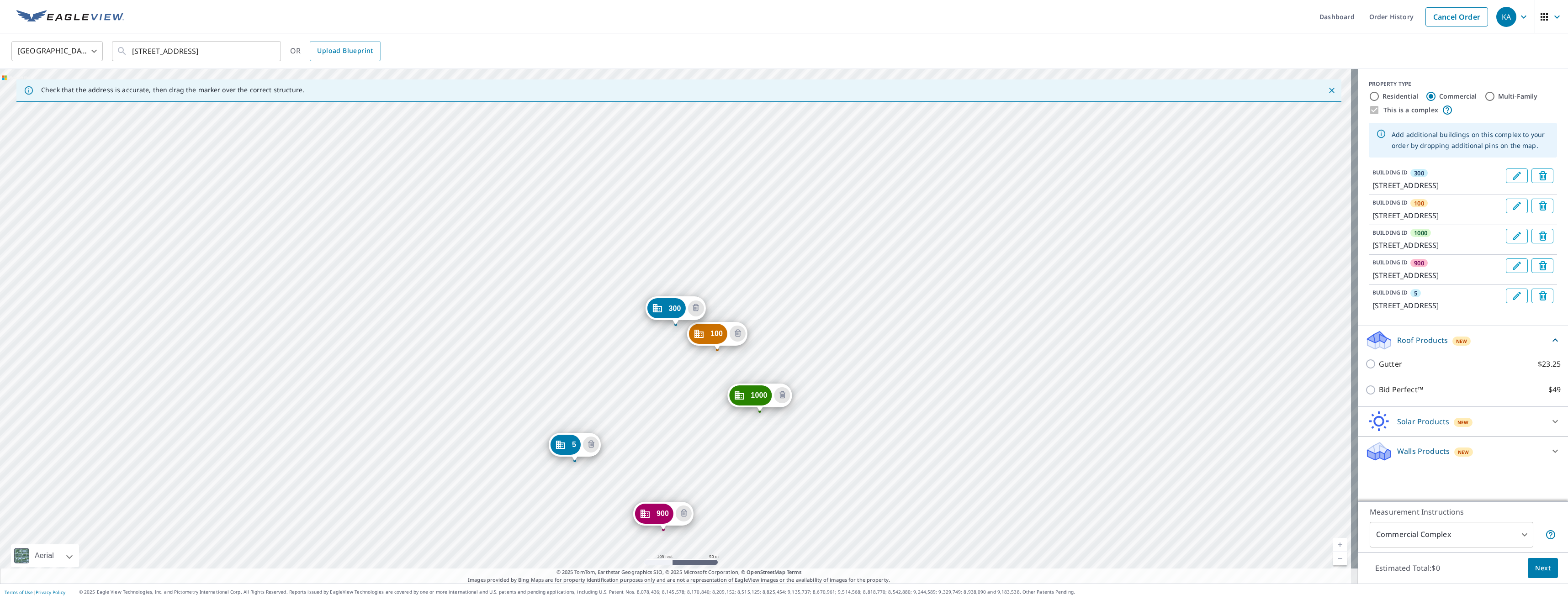
click at [1511, 301] on icon "Edit building 5" at bounding box center [1517, 296] width 11 height 11
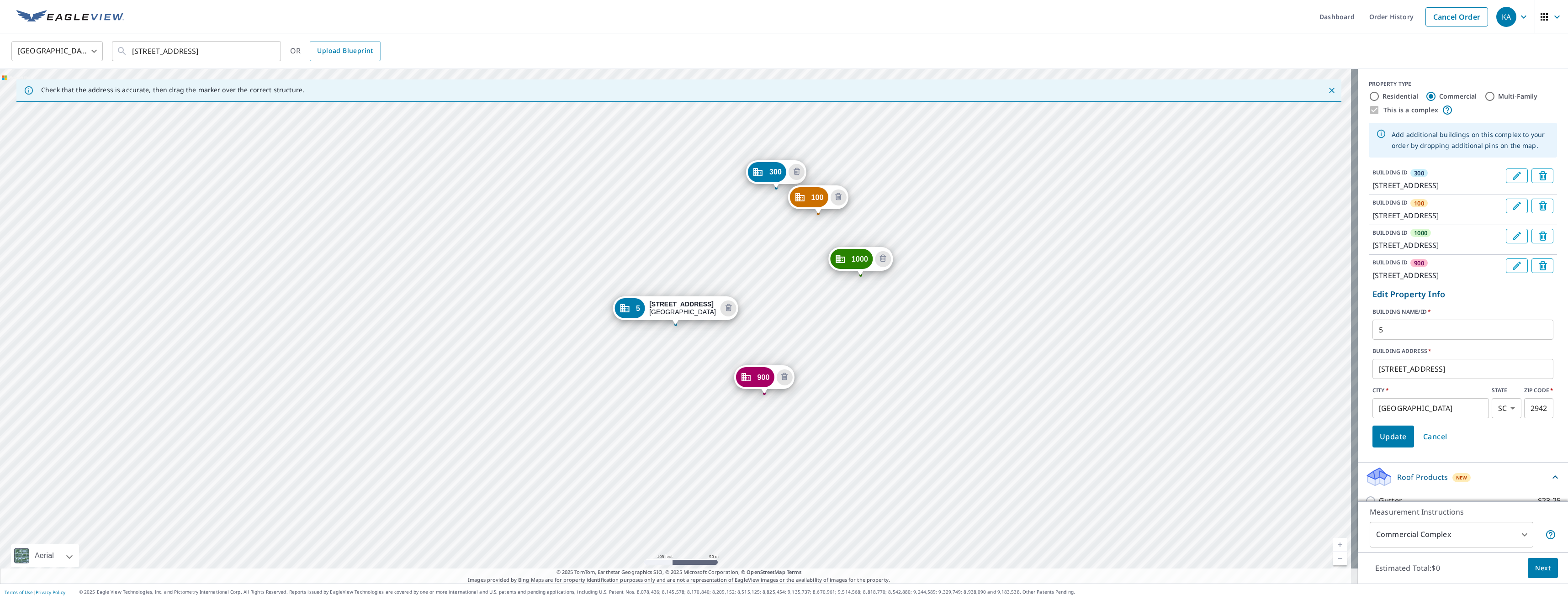
click at [1416, 343] on input "5" at bounding box center [1463, 330] width 181 height 26
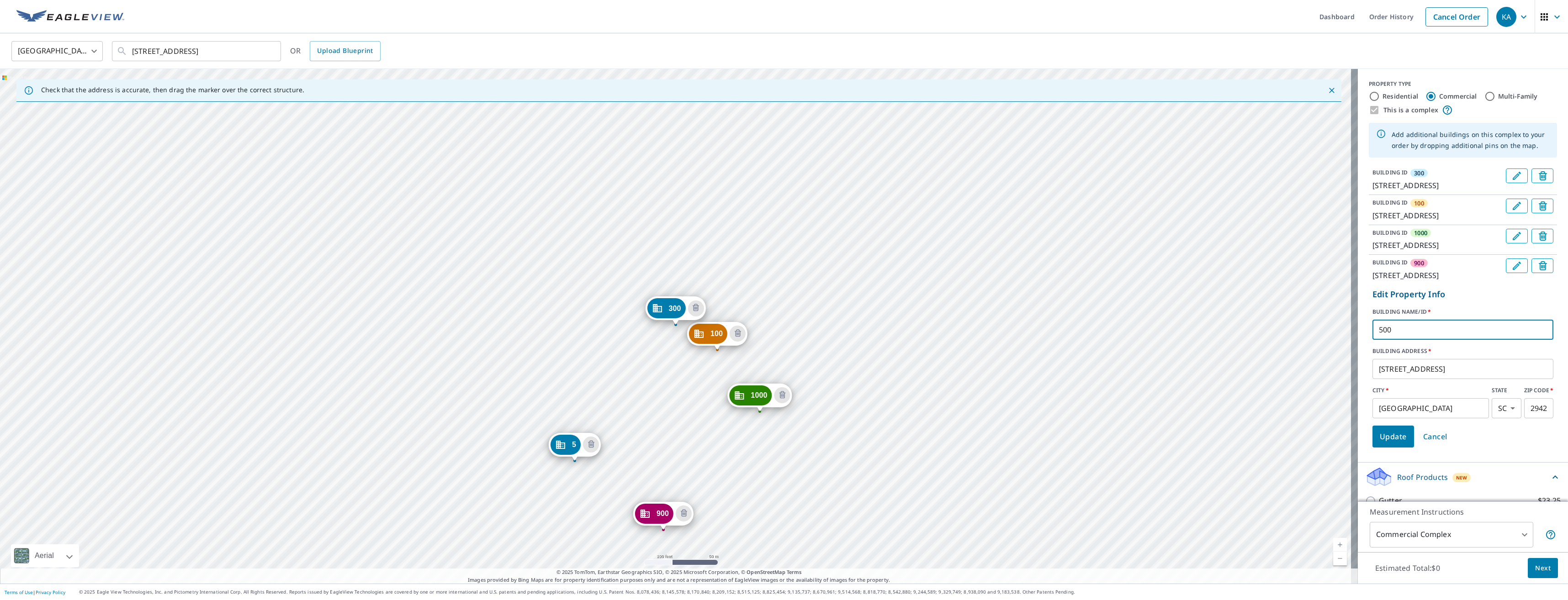
type input "500"
click at [1387, 443] on span "Update" at bounding box center [1393, 436] width 27 height 13
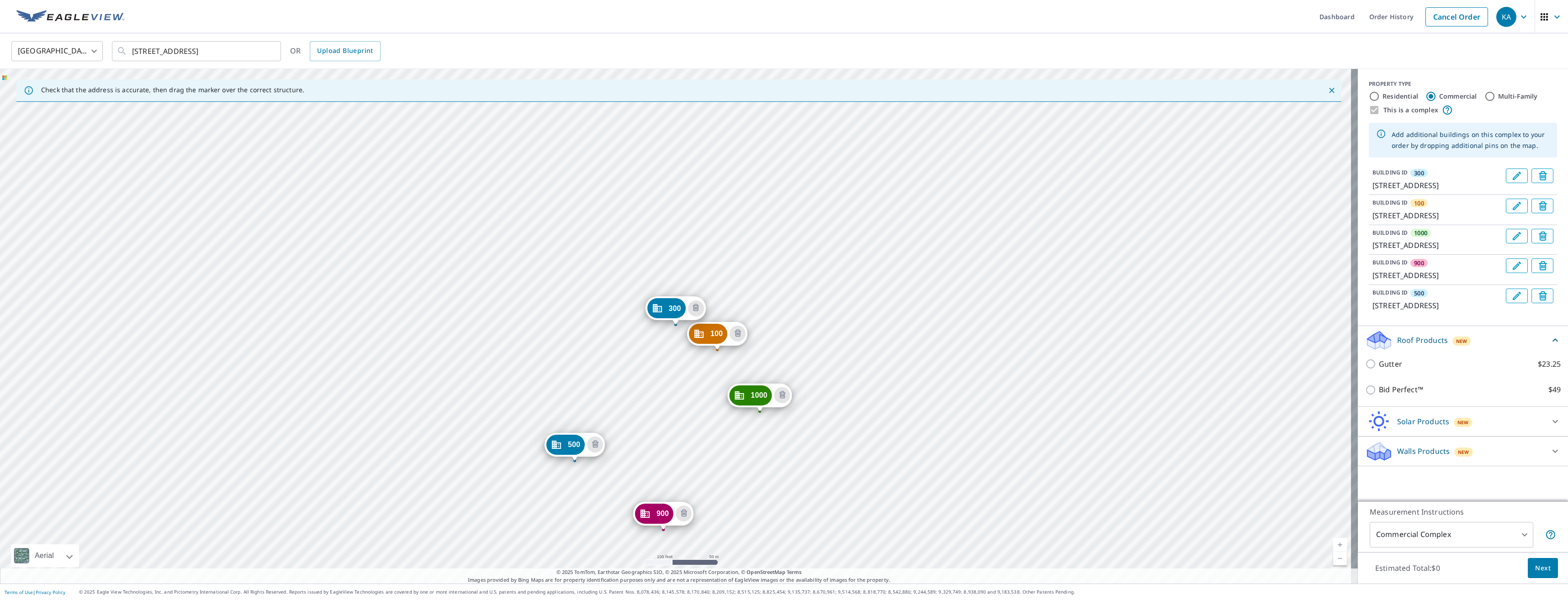
scroll to position [19, 0]
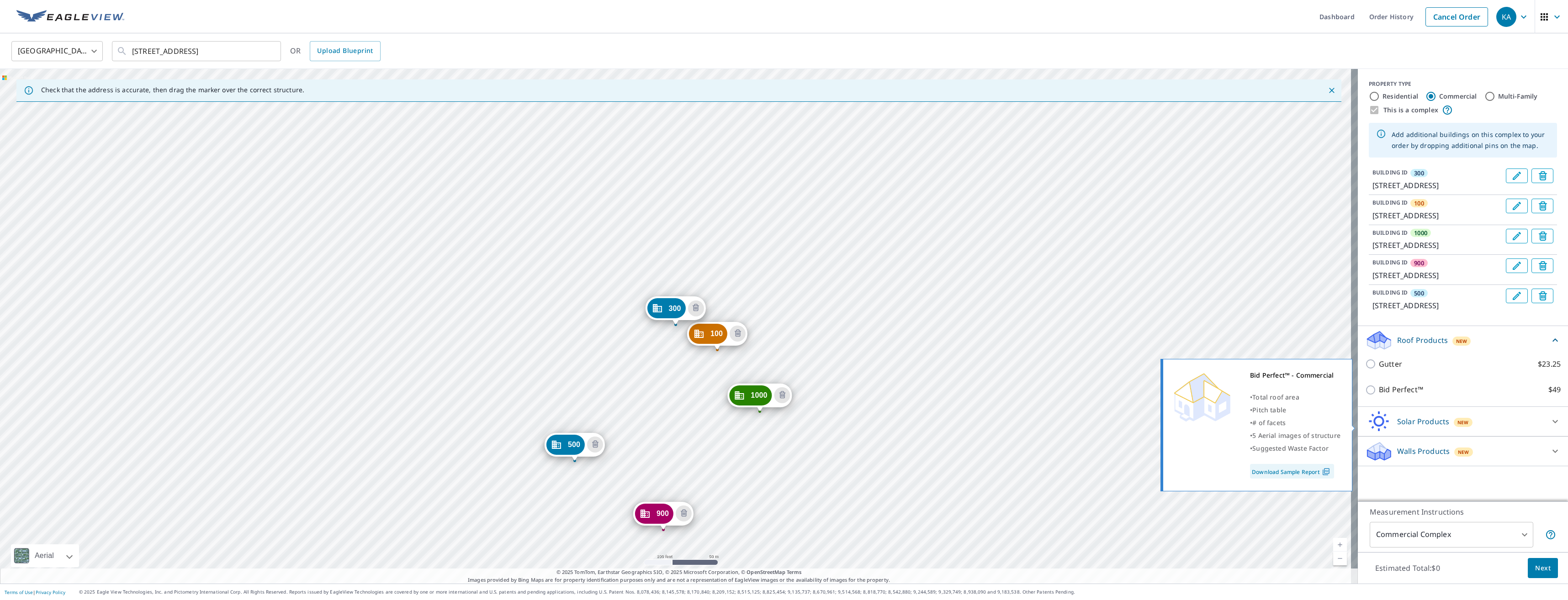
click at [1395, 396] on p "Bid Perfect™" at bounding box center [1401, 389] width 44 height 12
click at [1379, 396] on input "Bid Perfect™ $49" at bounding box center [1372, 390] width 14 height 11
checkbox input "true"
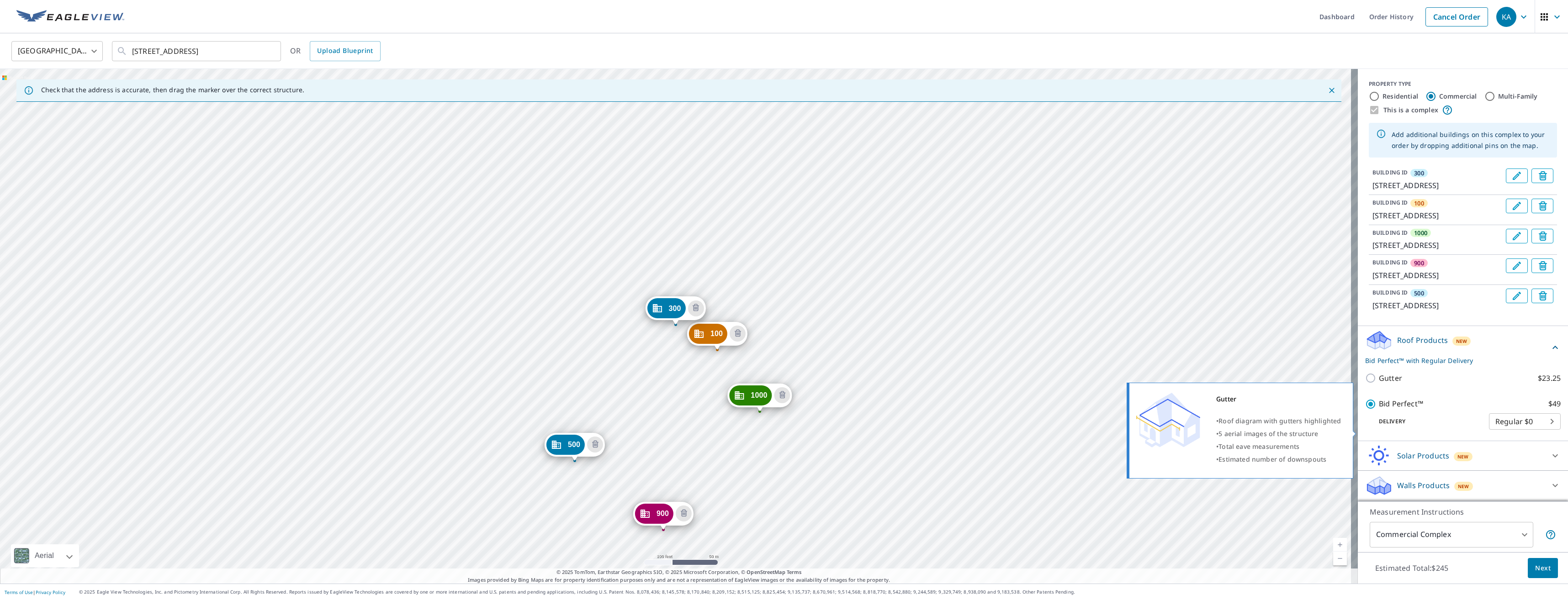
scroll to position [0, 0]
click at [1538, 566] on span "Next" at bounding box center [1543, 568] width 16 height 12
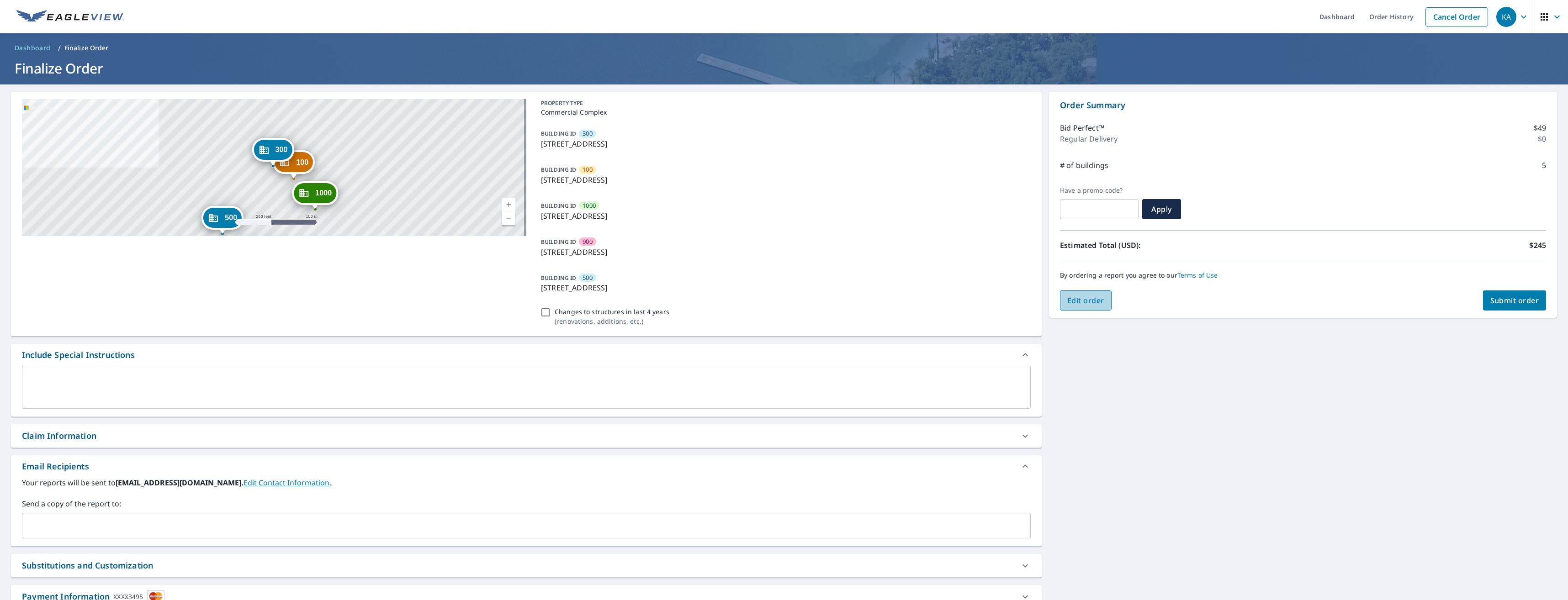
click at [1098, 299] on span "Edit order" at bounding box center [1085, 301] width 37 height 10
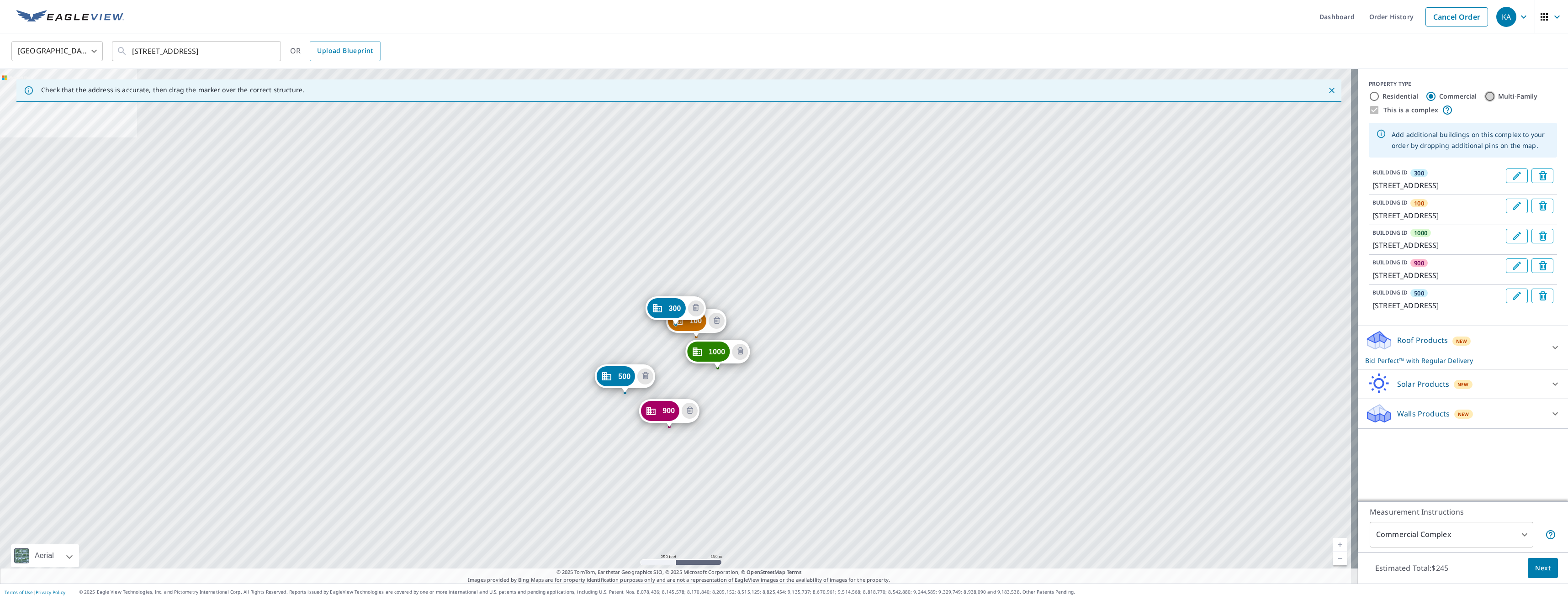
click at [1485, 96] on input "Multi-Family" at bounding box center [1490, 96] width 11 height 11
radio input "true"
type input "2"
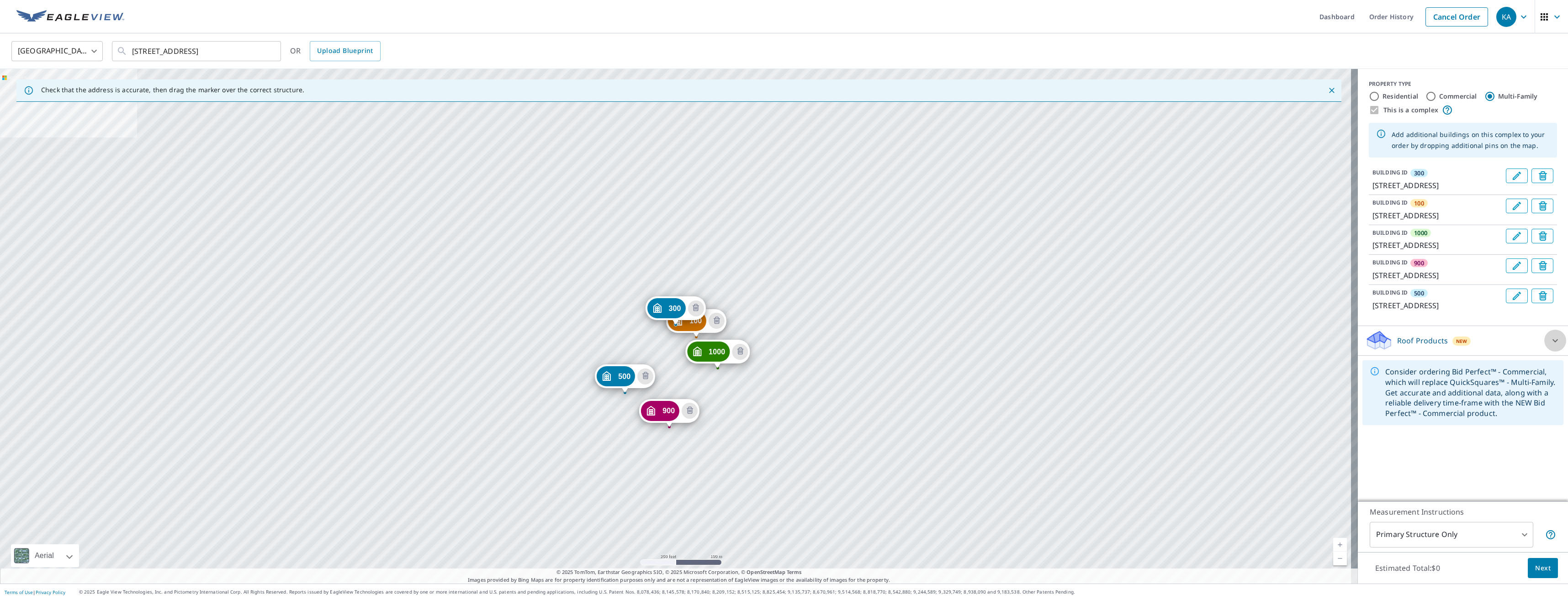
click at [1549, 352] on div at bounding box center [1555, 341] width 22 height 22
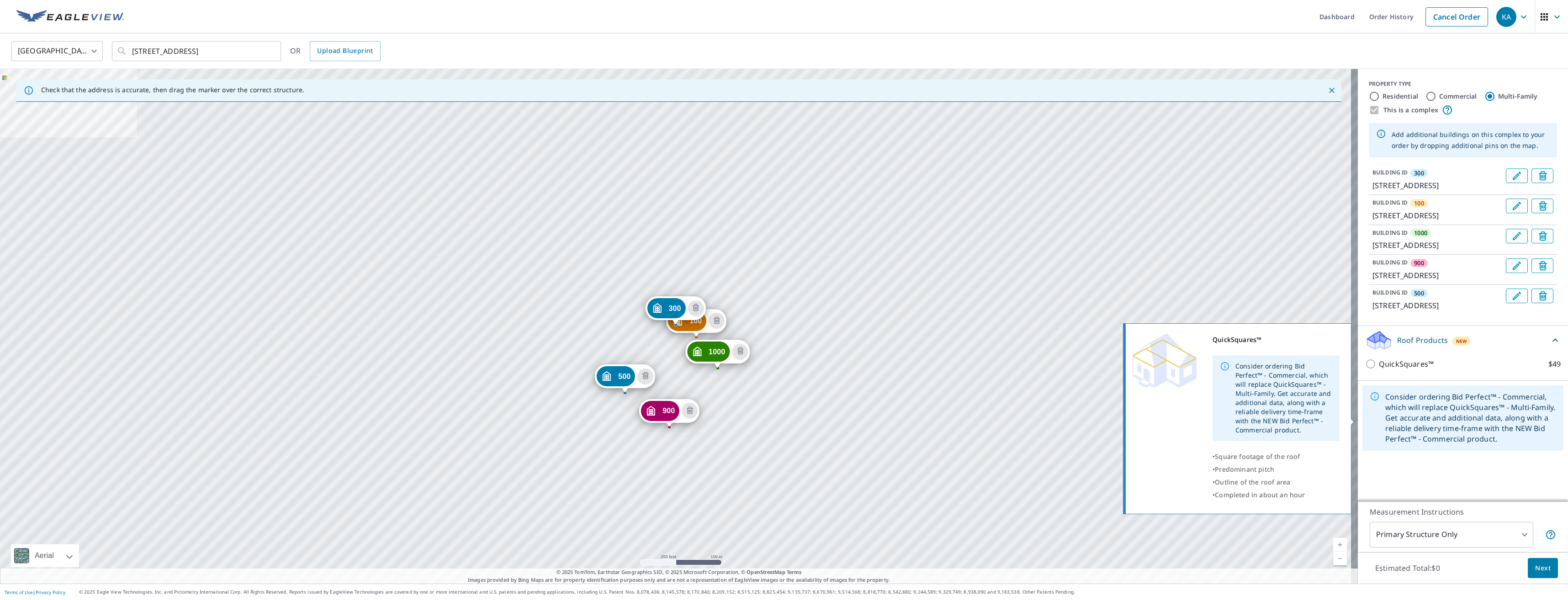
click at [1513, 370] on label "QuickSquares™ $49" at bounding box center [1469, 364] width 182 height 12
click at [1379, 369] on input "QuickSquares™ $49" at bounding box center [1372, 364] width 14 height 11
checkbox input "true"
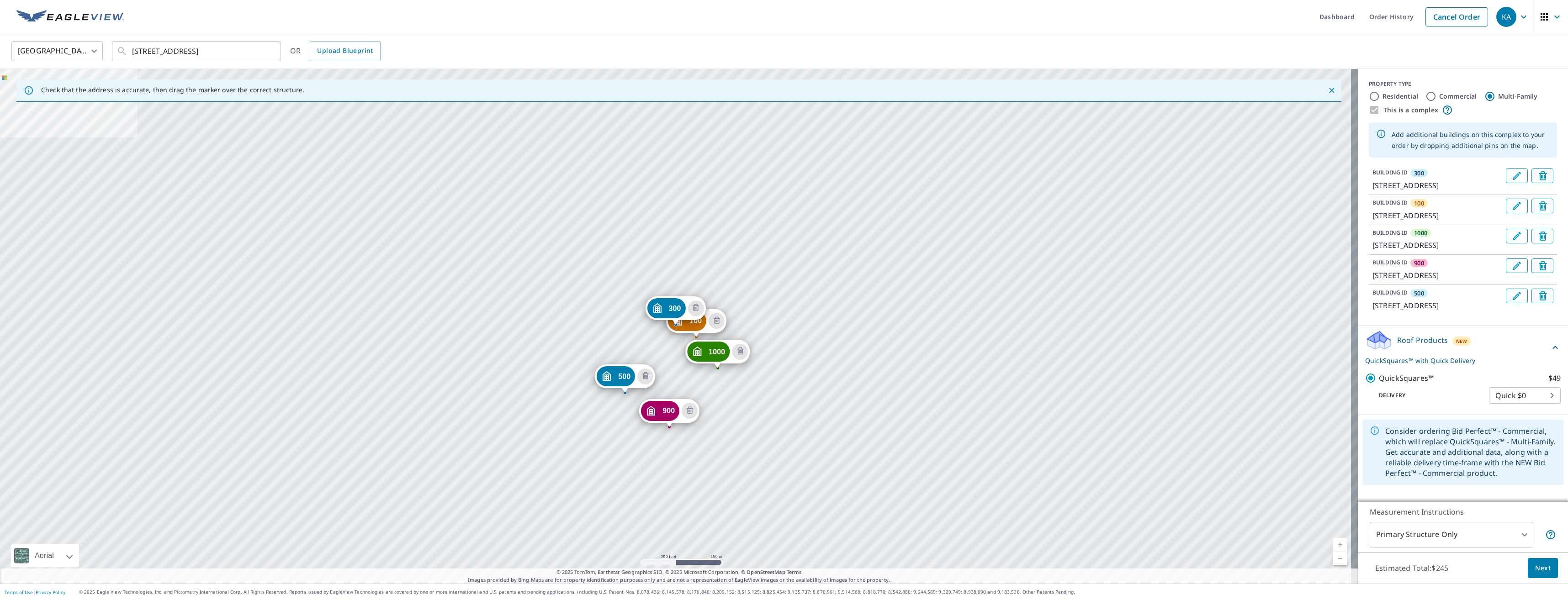
scroll to position [43, 0]
click at [1479, 531] on body "KA KA Dashboard Order History Cancel Order KA [GEOGRAPHIC_DATA] [GEOGRAPHIC_DAT…" at bounding box center [784, 300] width 1568 height 600
click at [1460, 566] on li "Commercial Complex" at bounding box center [1444, 564] width 164 height 16
click at [1496, 533] on body "KA KA Dashboard Order History Cancel Order KA [GEOGRAPHIC_DATA] [GEOGRAPHIC_DAT…" at bounding box center [784, 300] width 1568 height 600
click at [1459, 546] on li "Primary Structure Only" at bounding box center [1444, 548] width 164 height 16
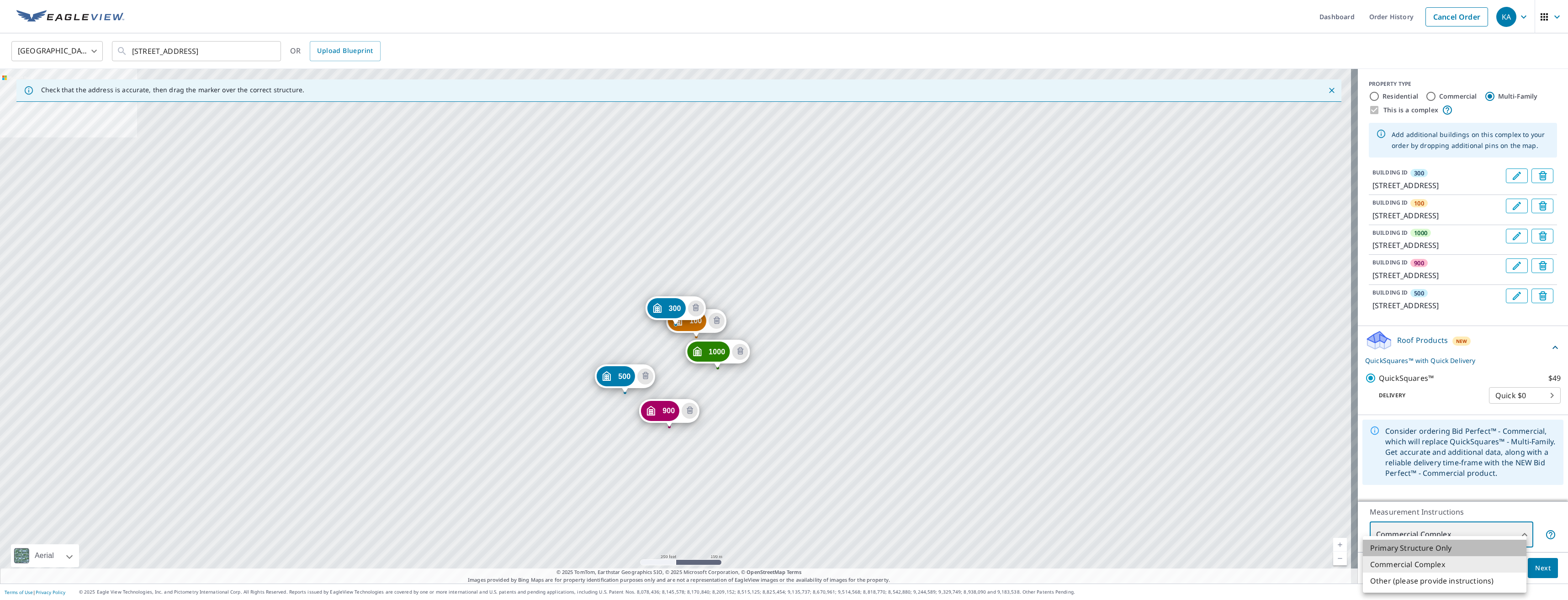
type input "2"
click at [1463, 94] on label "Commercial" at bounding box center [1458, 96] width 38 height 9
click at [1437, 94] on input "Commercial" at bounding box center [1431, 96] width 11 height 11
radio input "true"
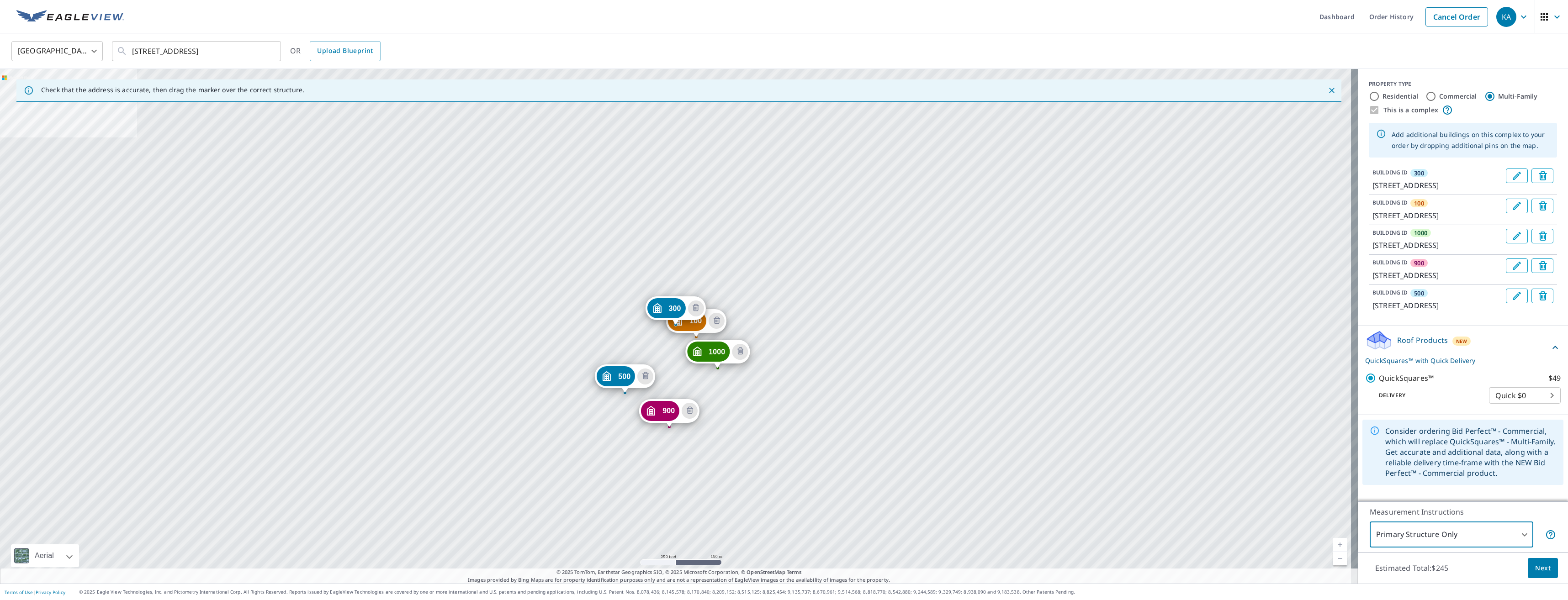
type input "4"
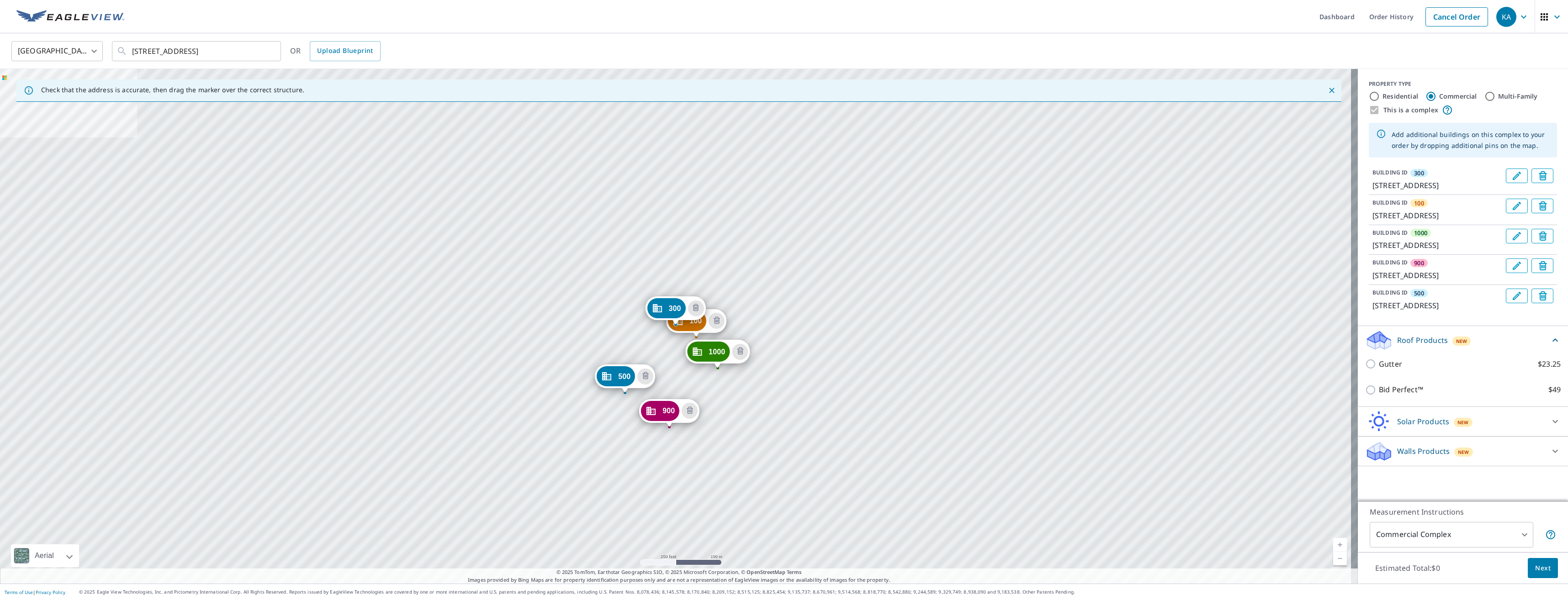
click at [1410, 396] on p "Bid Perfect™" at bounding box center [1401, 389] width 44 height 12
click at [1379, 396] on input "Bid Perfect™ $49" at bounding box center [1372, 390] width 14 height 11
checkbox input "true"
click at [1505, 533] on body "KA KA Dashboard Order History Cancel Order KA [GEOGRAPHIC_DATA] [GEOGRAPHIC_DAT…" at bounding box center [784, 300] width 1568 height 600
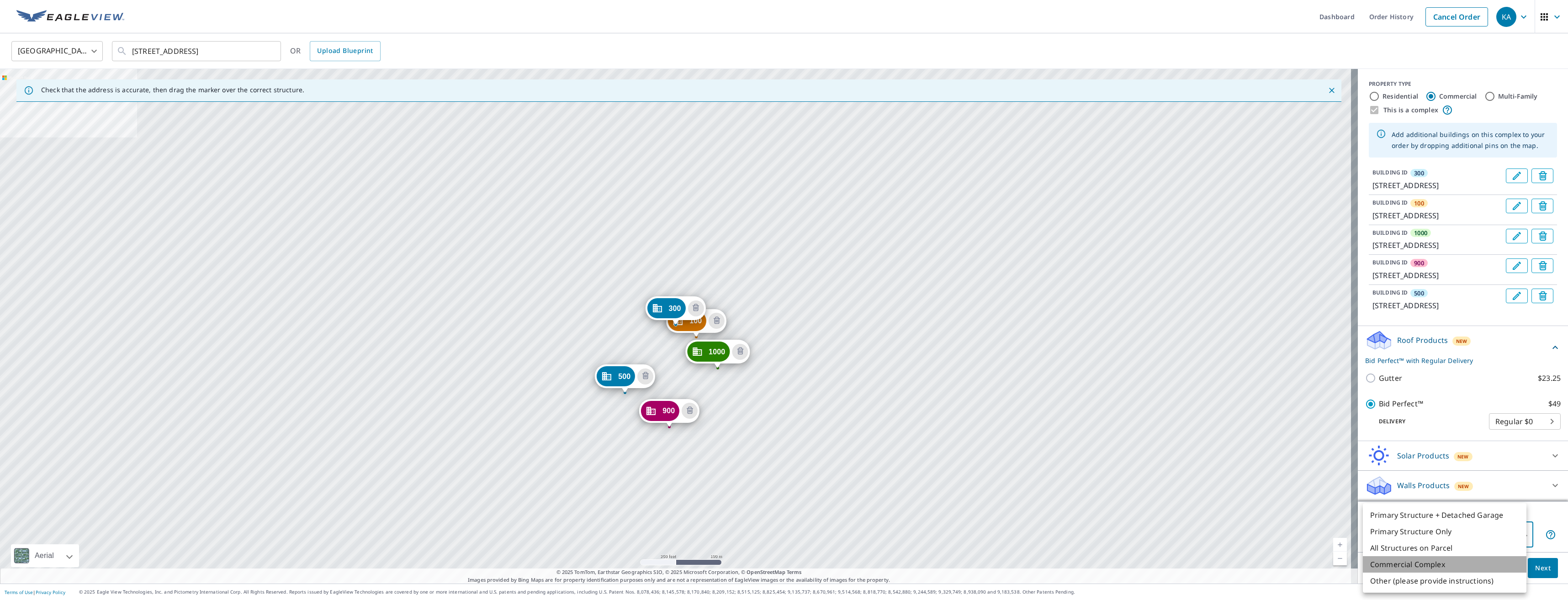
click at [1467, 567] on li "Commercial Complex" at bounding box center [1444, 564] width 164 height 16
click at [1480, 533] on body "KA KA Dashboard Order History Cancel Order KA [GEOGRAPHIC_DATA] [GEOGRAPHIC_DAT…" at bounding box center [784, 300] width 1568 height 600
click at [1457, 529] on li "Primary Structure Only" at bounding box center [1444, 531] width 164 height 16
click at [1466, 537] on body "KA KA Dashboard Order History Cancel Order KA [GEOGRAPHIC_DATA] [GEOGRAPHIC_DAT…" at bounding box center [784, 300] width 1568 height 600
click at [1450, 561] on li "Commercial Complex" at bounding box center [1444, 564] width 164 height 16
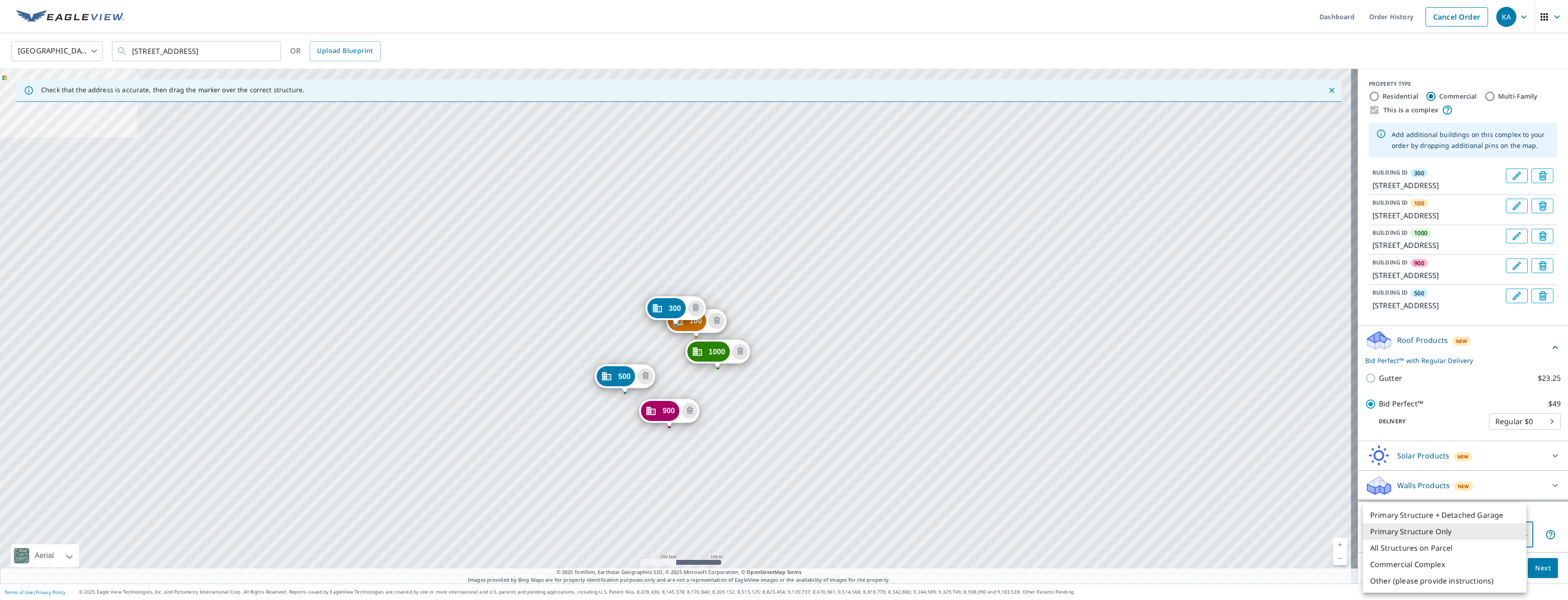
type input "4"
click at [1535, 563] on span "Next" at bounding box center [1543, 568] width 16 height 12
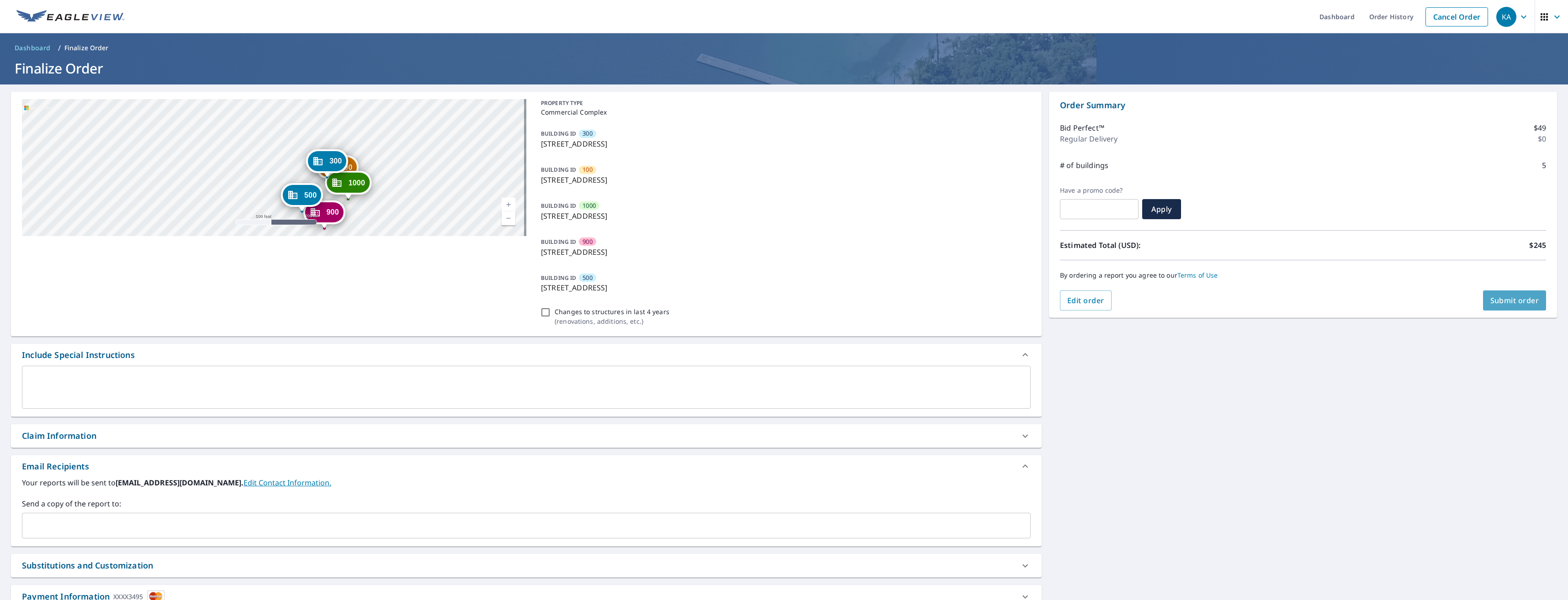
click at [1491, 304] on span "Submit order" at bounding box center [1514, 301] width 49 height 10
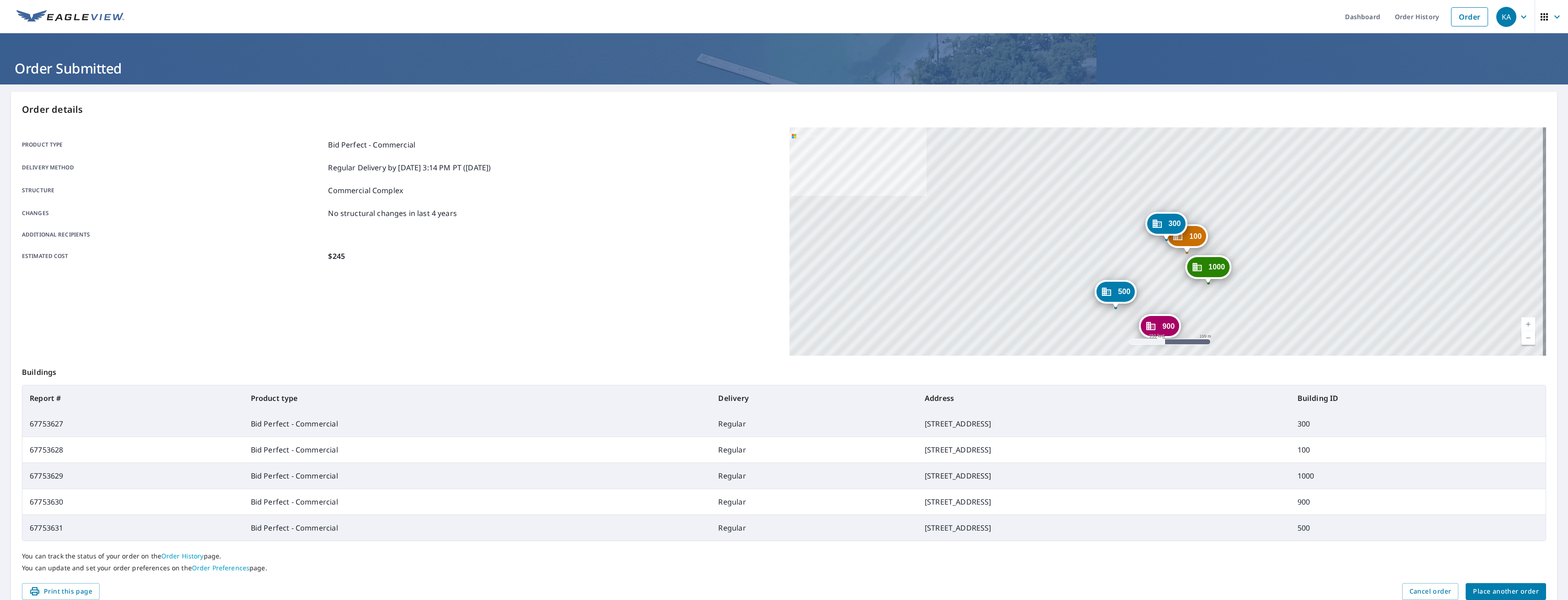
click at [1518, 14] on icon "button" at bounding box center [1524, 17] width 11 height 11
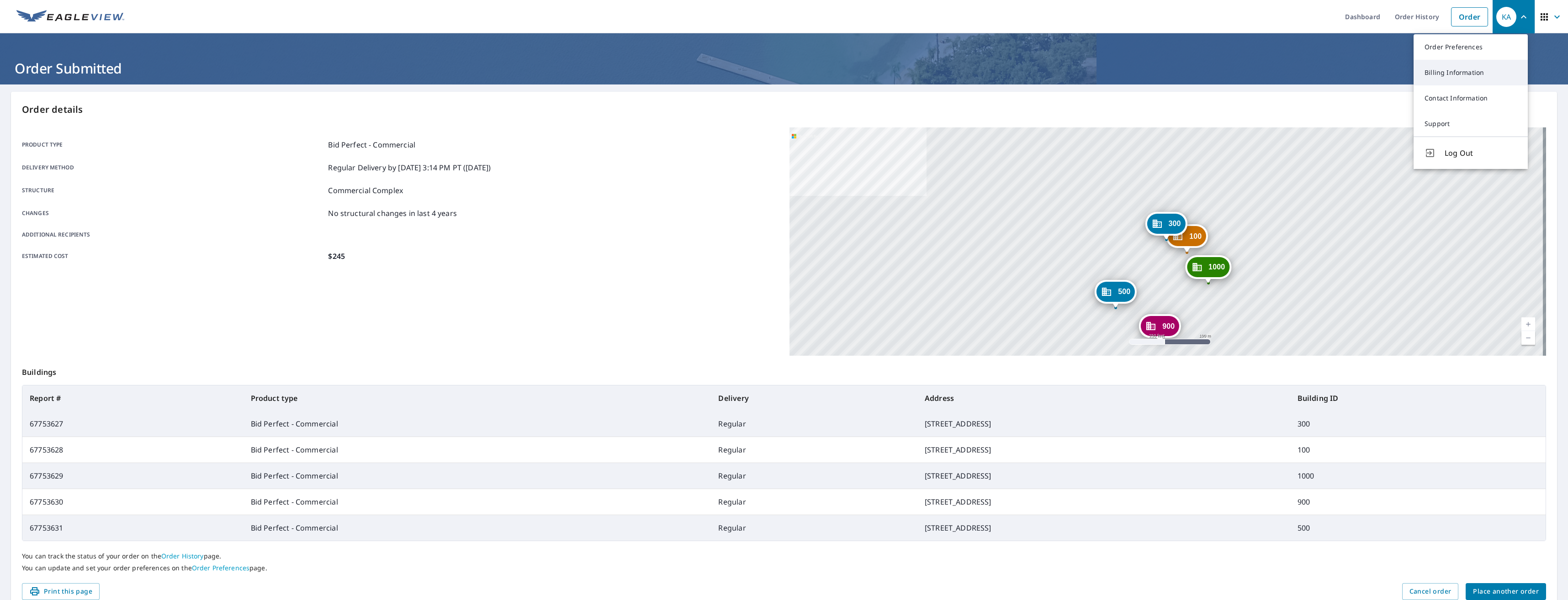
click at [1449, 69] on link "Billing Information" at bounding box center [1471, 72] width 114 height 26
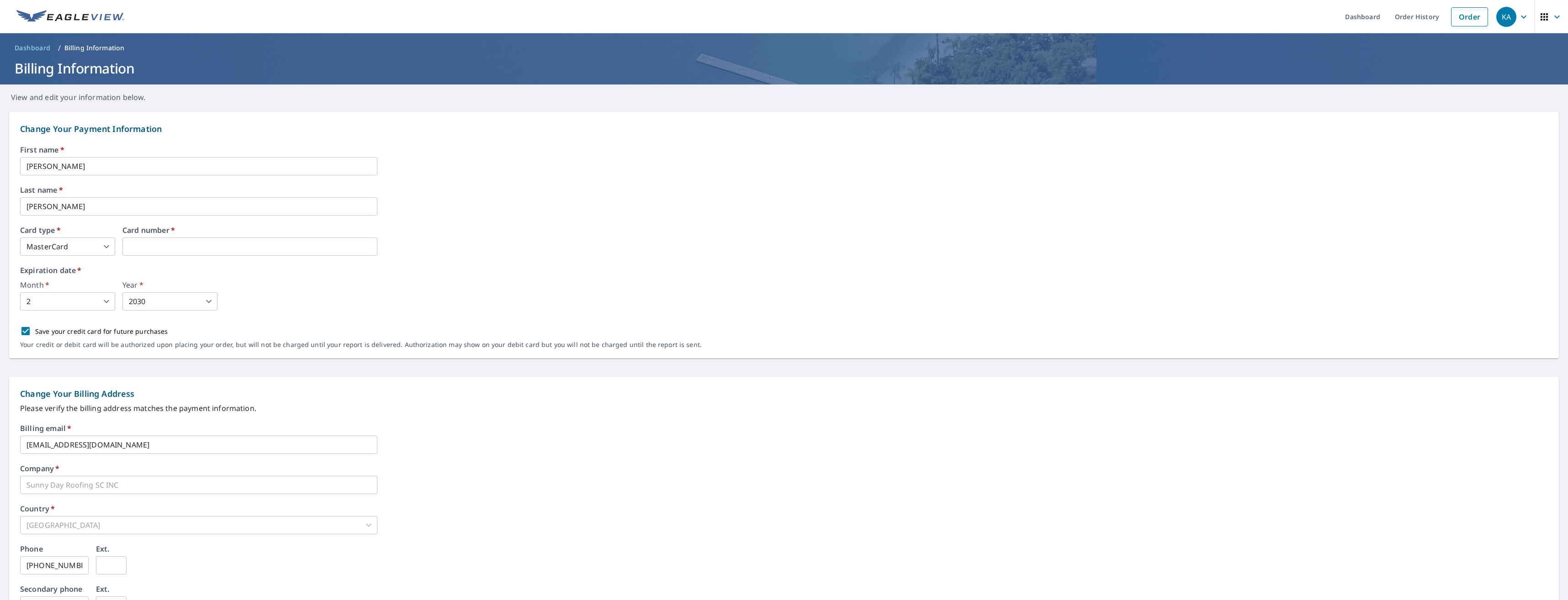
click at [282, 299] on div "Month   * 2 2 ​ Year   * 2030 2030 ​" at bounding box center [784, 296] width 1528 height 29
click at [1517, 23] on span "KA" at bounding box center [1513, 17] width 35 height 22
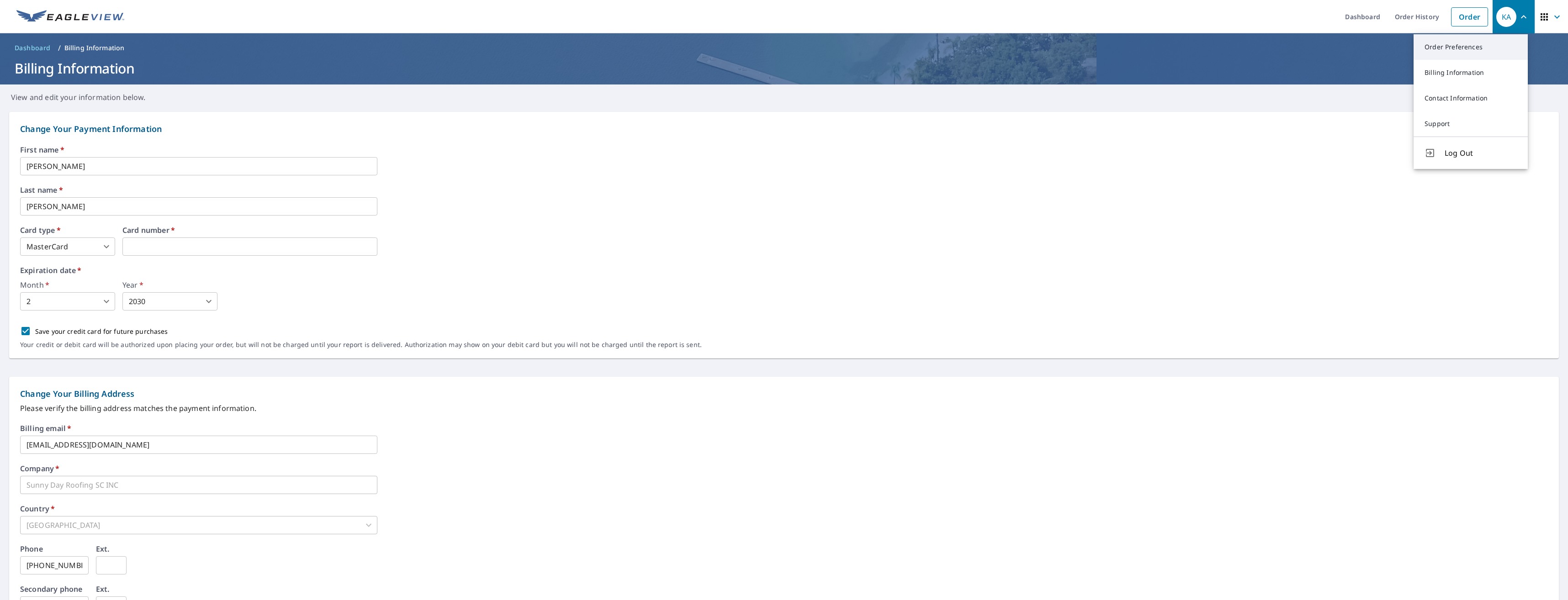
click at [1469, 53] on link "Order Preferences" at bounding box center [1471, 47] width 114 height 26
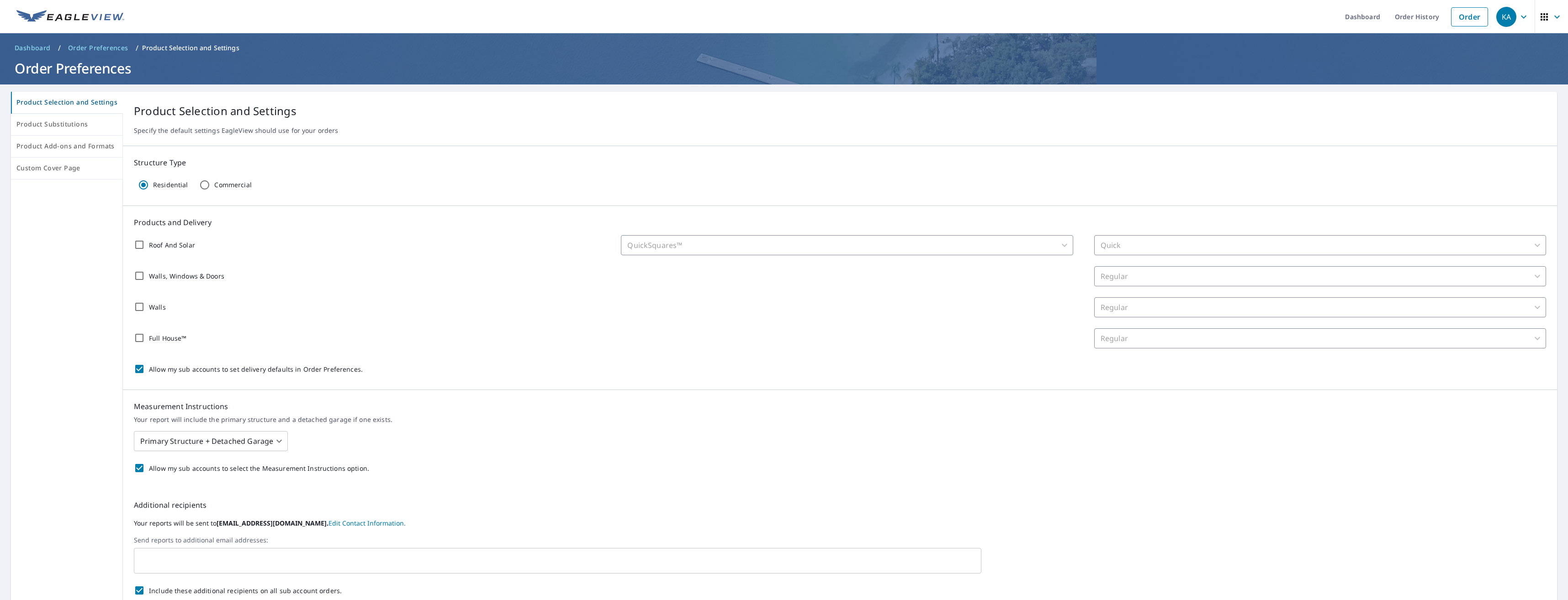
click at [75, 23] on img at bounding box center [70, 17] width 108 height 14
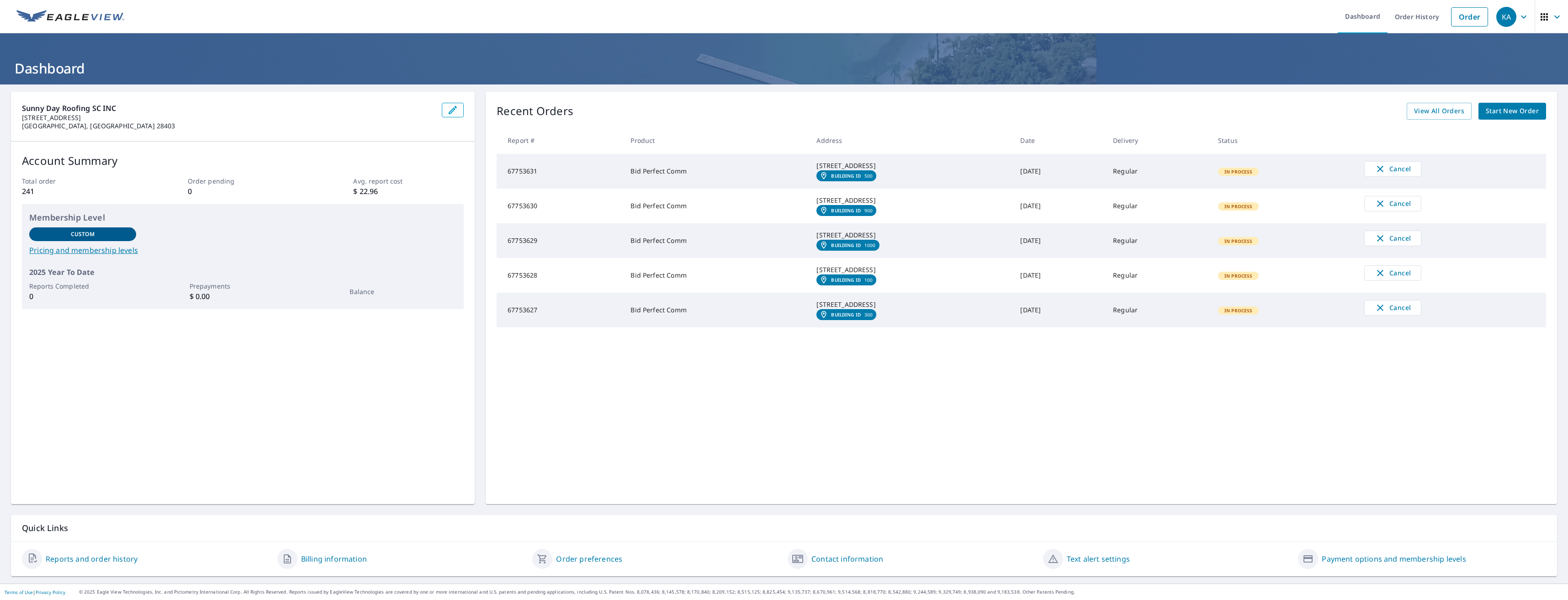
click at [457, 120] on div "Sunny Day Roofing SC INC [STREET_ADDRESS]" at bounding box center [243, 117] width 464 height 50
click at [452, 109] on icon "button" at bounding box center [453, 110] width 11 height 11
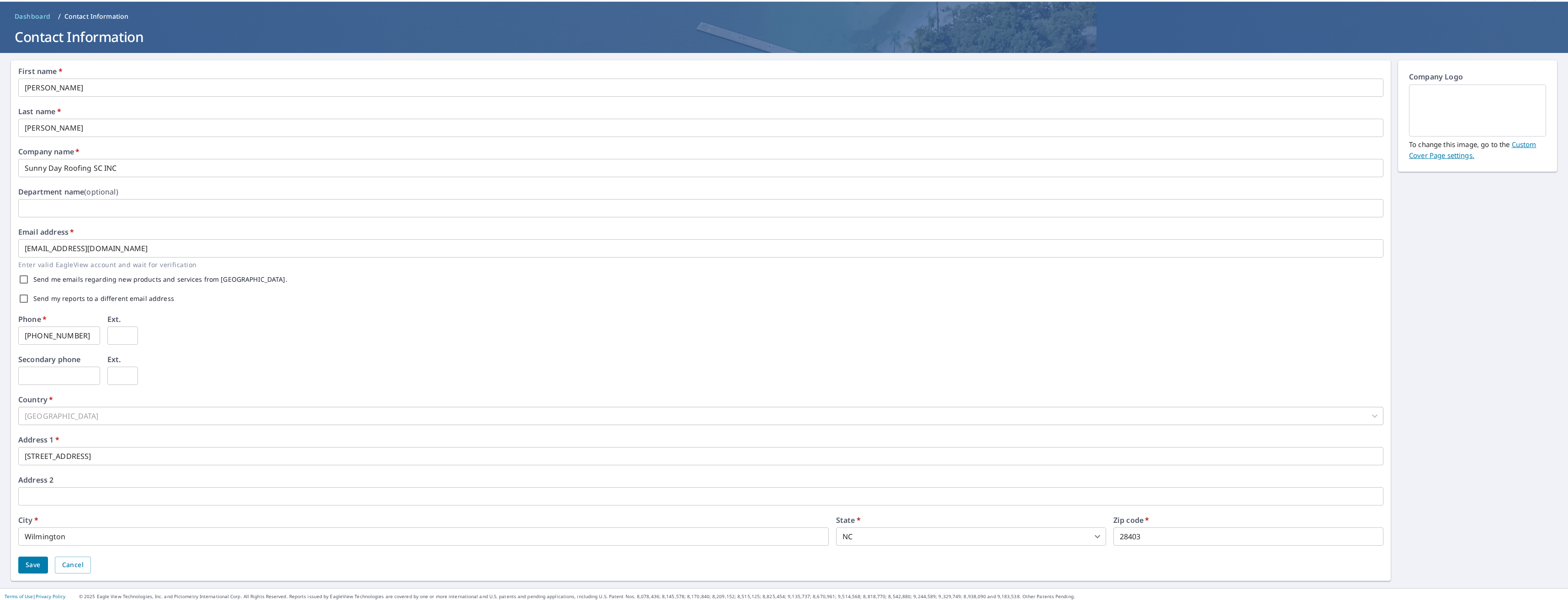
scroll to position [36, 0]
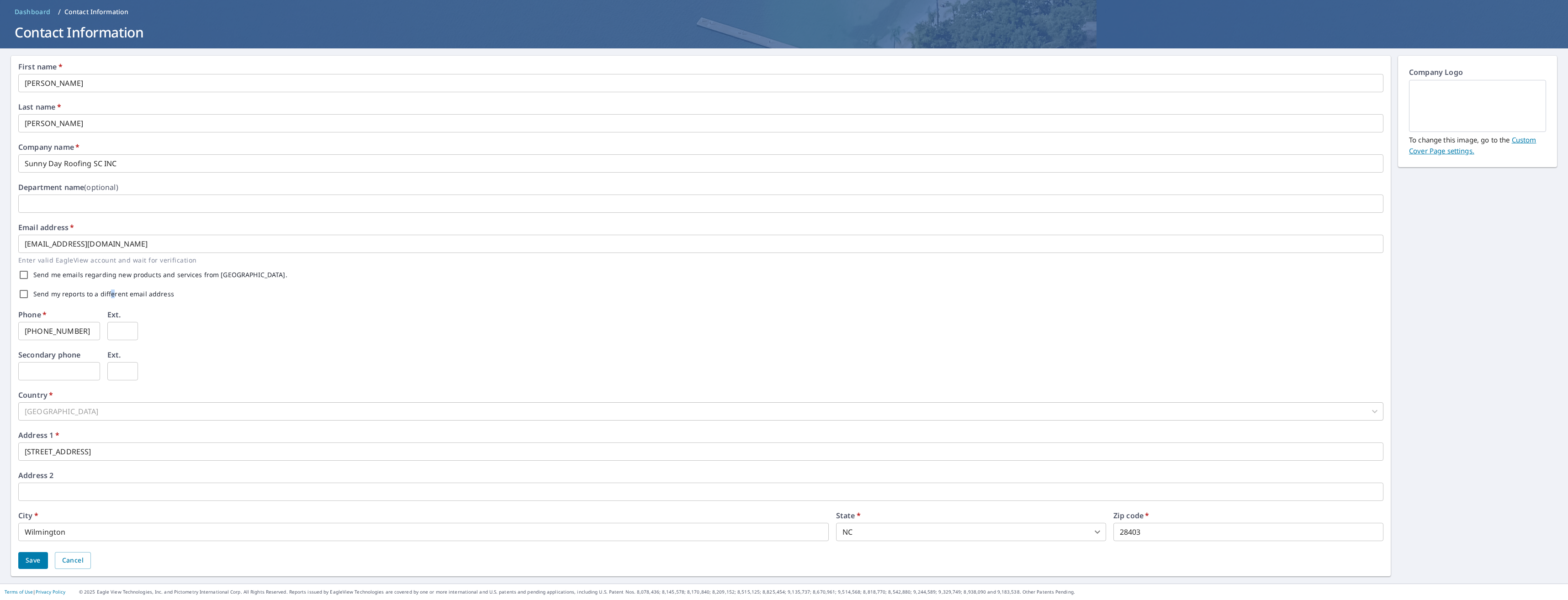
click at [111, 295] on label "Send my reports to a different email address" at bounding box center [103, 294] width 141 height 7
drag, startPoint x: 111, startPoint y: 295, endPoint x: 24, endPoint y: 295, distance: 87.0
click at [24, 295] on input "Send my reports to a different email address" at bounding box center [24, 295] width 19 height 19
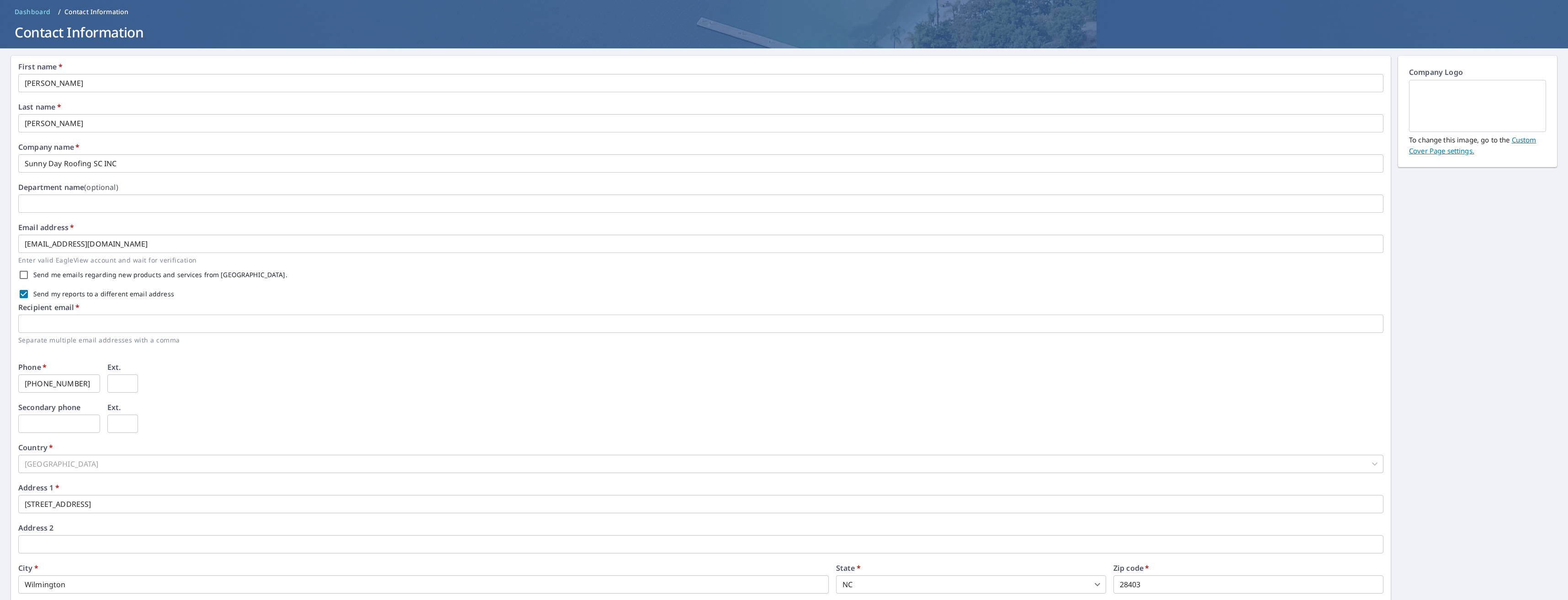
click at [76, 323] on input "text" at bounding box center [701, 324] width 1365 height 18
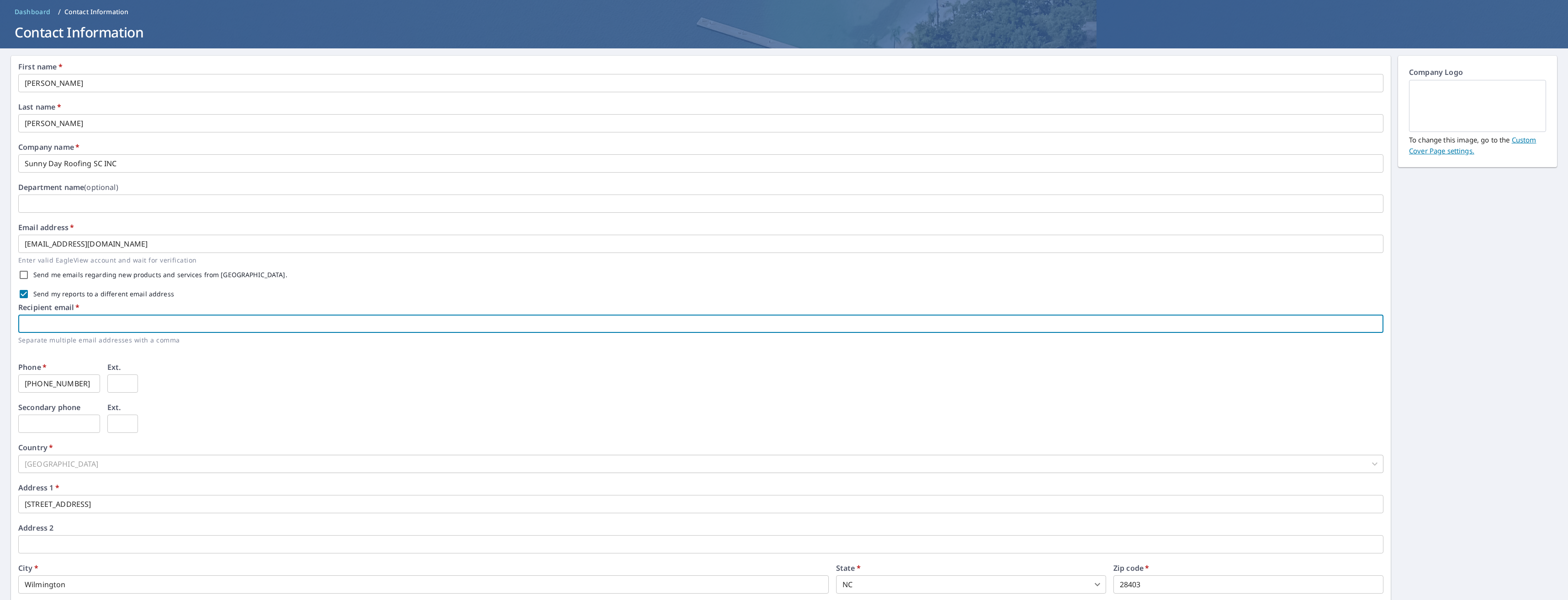
click at [265, 376] on div "Phone   * [PHONE_NUMBER] ​ Ext. ​" at bounding box center [701, 383] width 1365 height 40
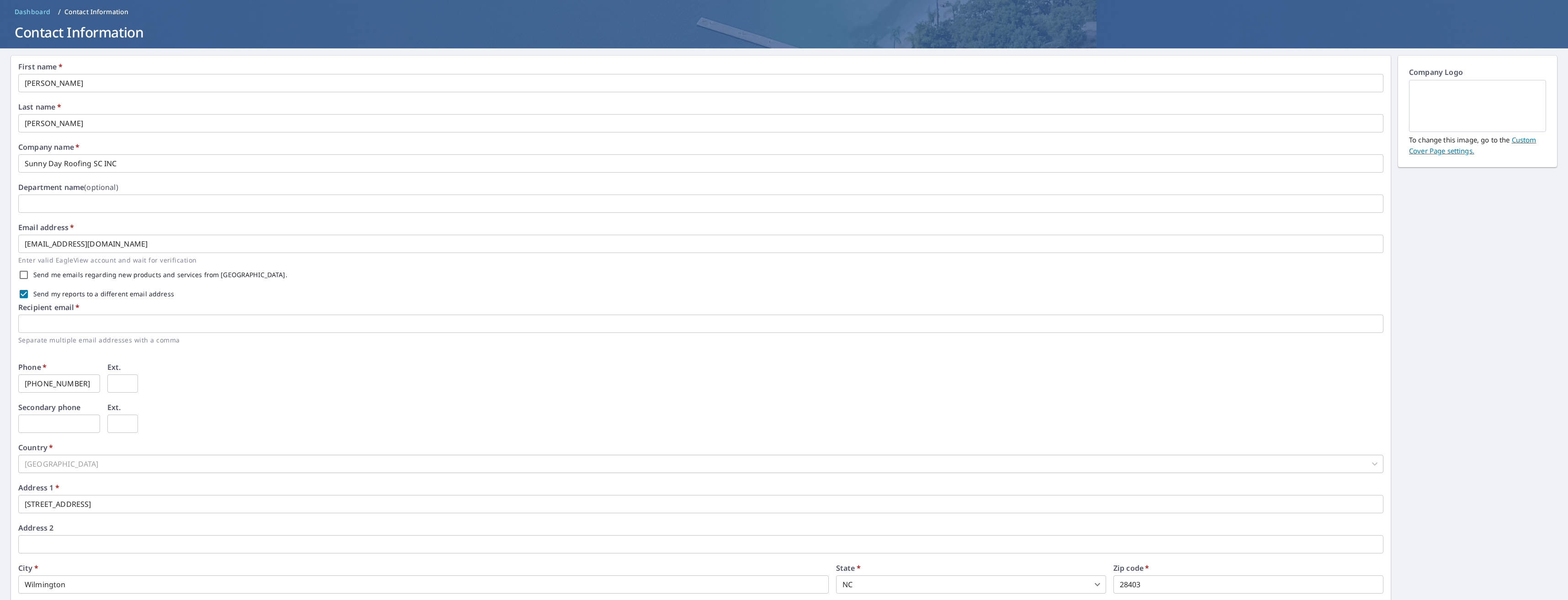
click at [21, 295] on input "Send my reports to a different email address" at bounding box center [24, 295] width 19 height 19
checkbox input "false"
